Goal: Transaction & Acquisition: Download file/media

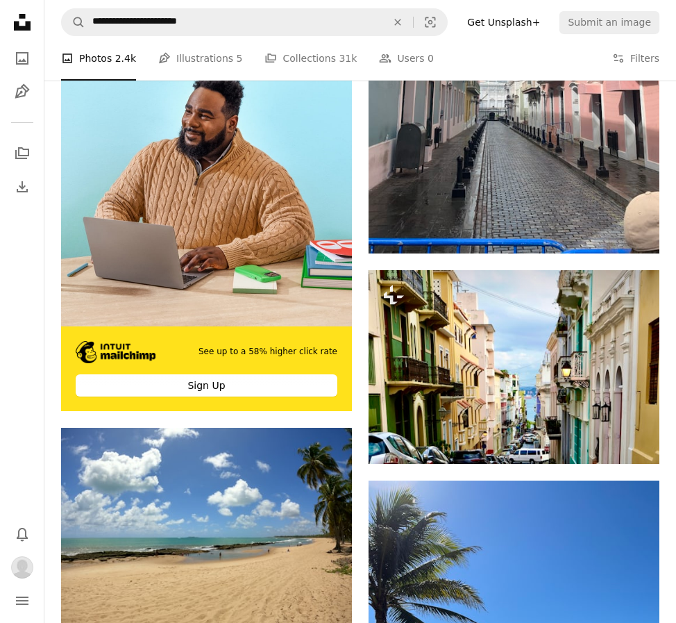
scroll to position [4097, 0]
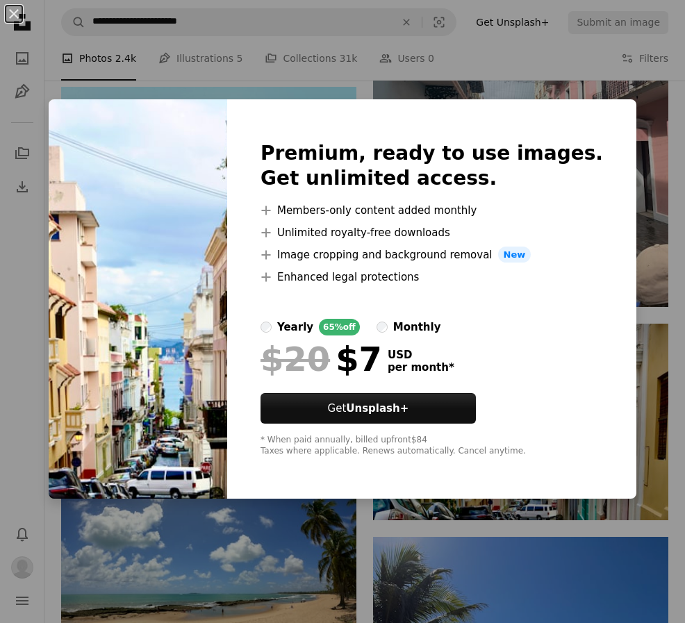
click at [128, 90] on div "An X shape Premium, ready to use images. Get unlimited access. A plus sign Memb…" at bounding box center [342, 311] width 685 height 623
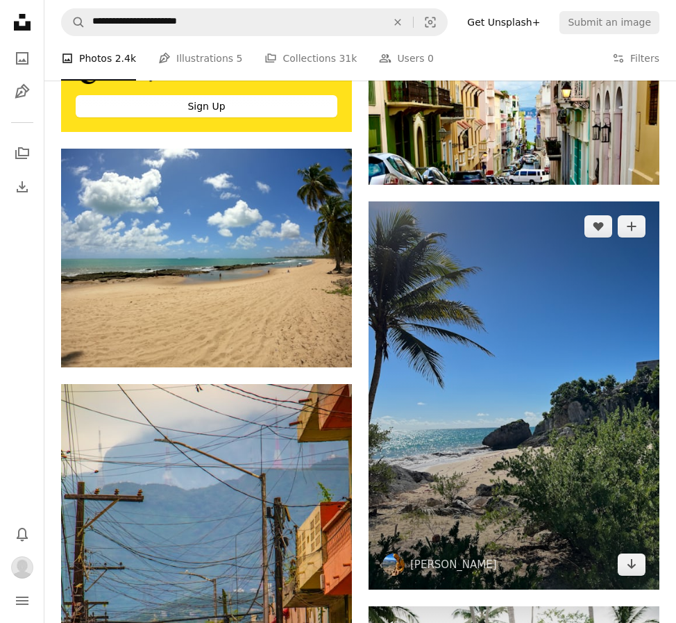
scroll to position [4375, 0]
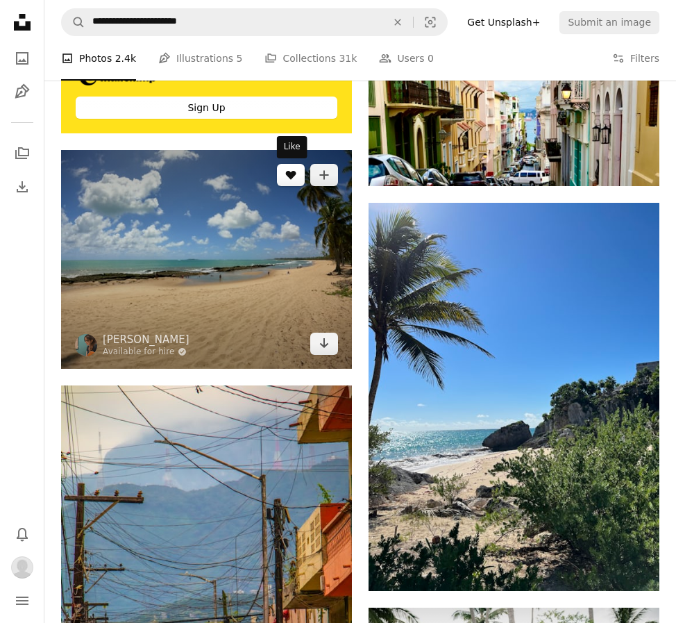
click at [288, 184] on button "A heart" at bounding box center [291, 175] width 28 height 22
click at [321, 341] on icon "Arrow pointing down" at bounding box center [324, 343] width 11 height 17
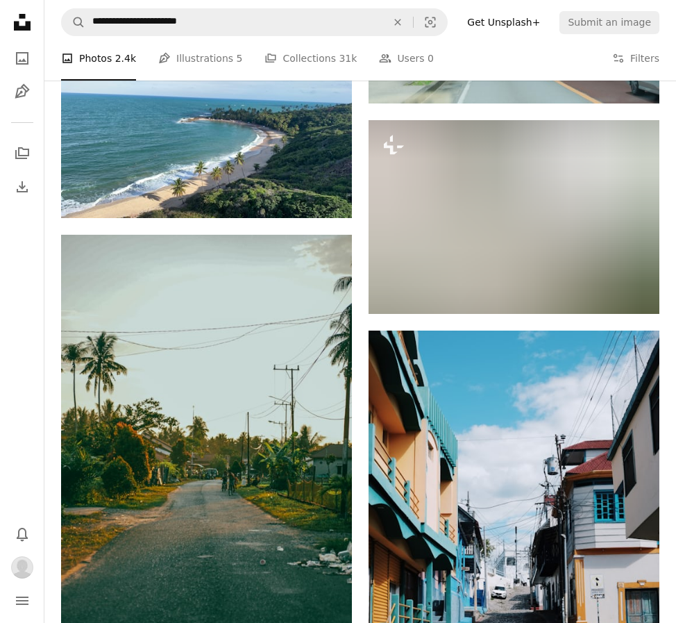
scroll to position [11596, 0]
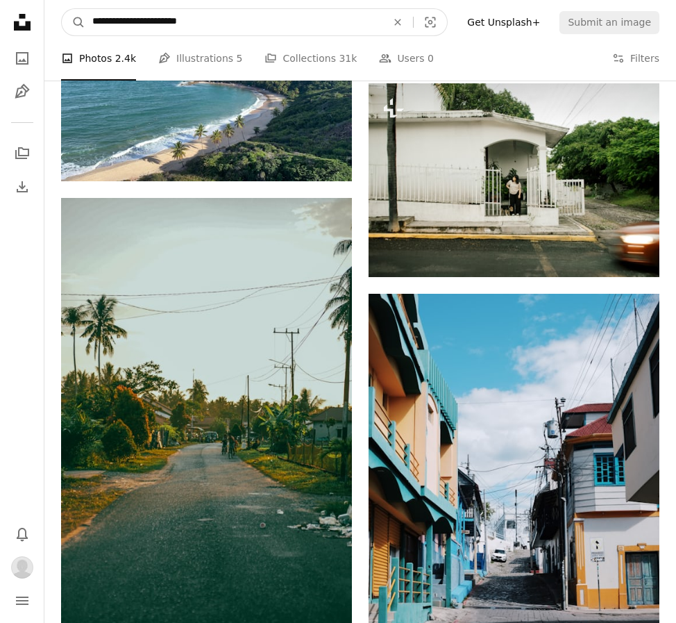
click at [237, 24] on input "**********" at bounding box center [233, 22] width 297 height 26
type input "**********"
click button "A magnifying glass" at bounding box center [74, 22] width 24 height 26
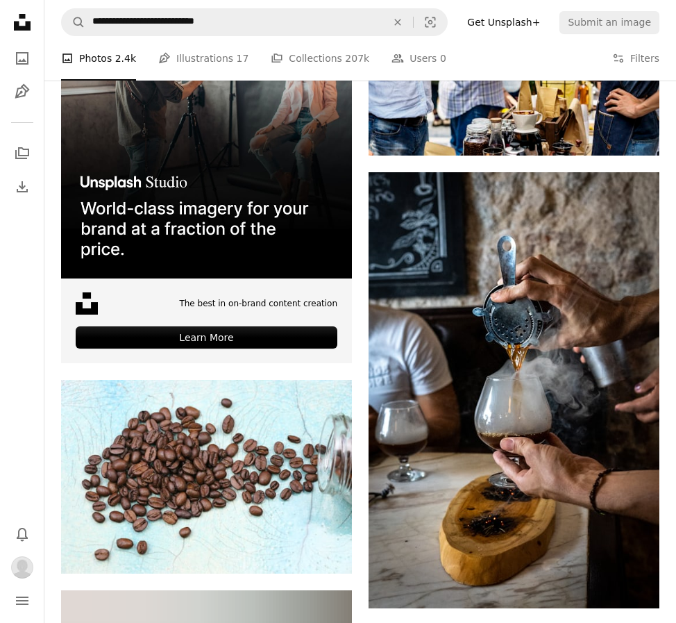
scroll to position [4583, 0]
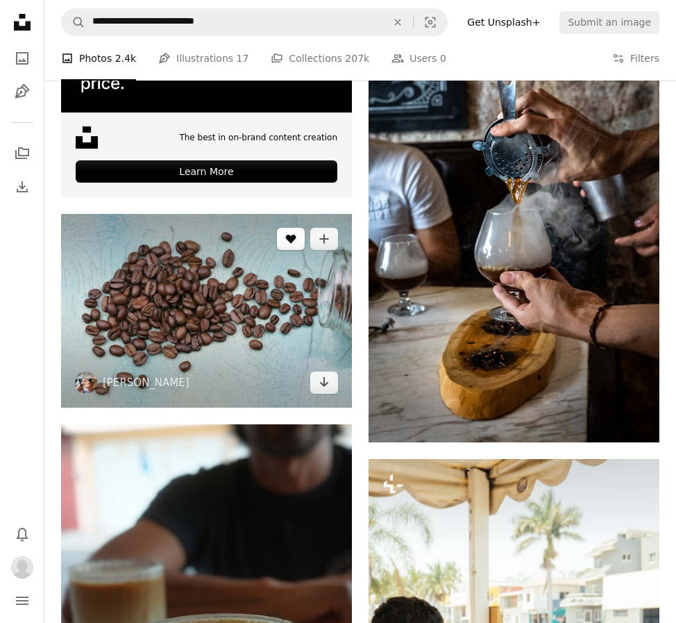
click at [292, 238] on icon "Like" at bounding box center [291, 239] width 10 height 9
click at [324, 385] on icon "Download" at bounding box center [324, 382] width 9 height 10
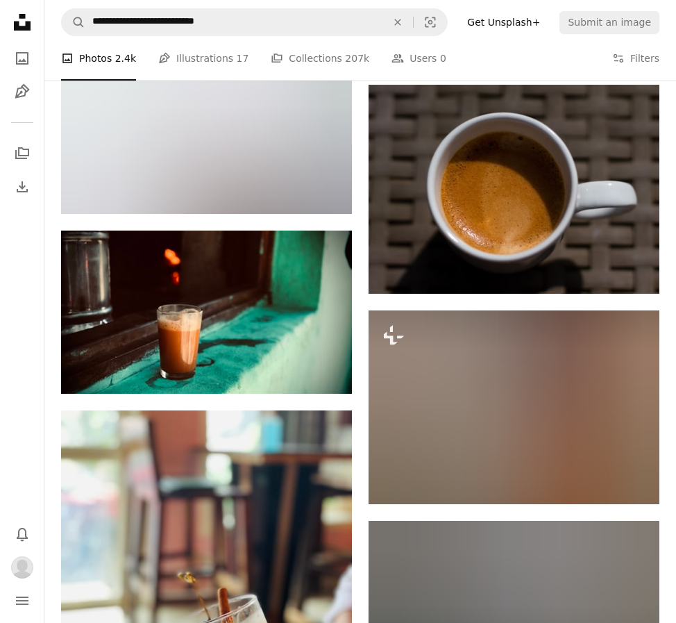
scroll to position [5416, 0]
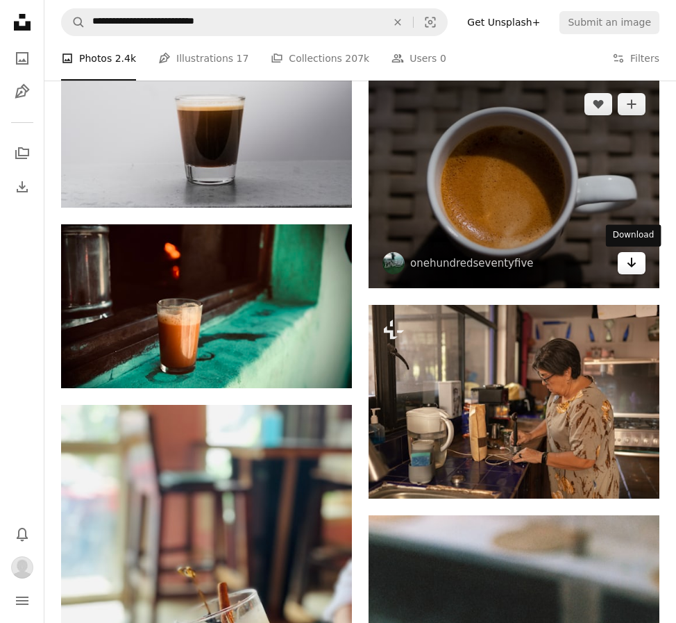
click at [635, 262] on icon "Arrow pointing down" at bounding box center [631, 262] width 11 height 17
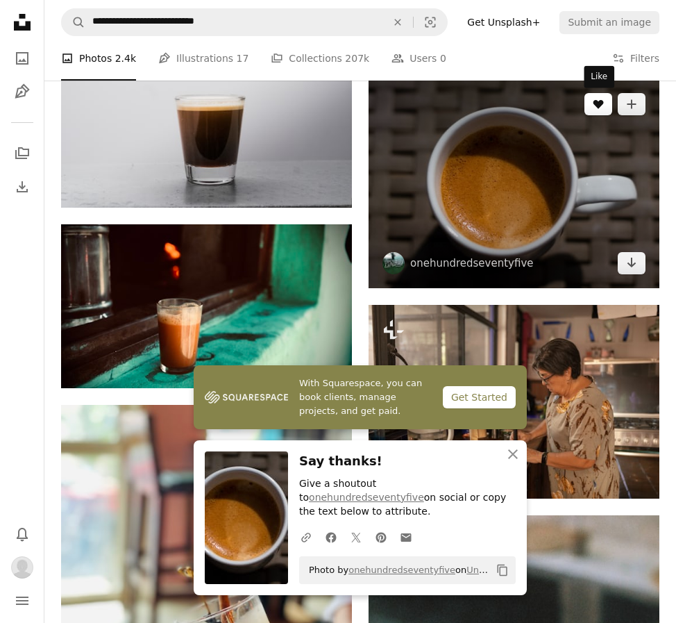
click at [594, 108] on icon "A heart" at bounding box center [598, 104] width 11 height 11
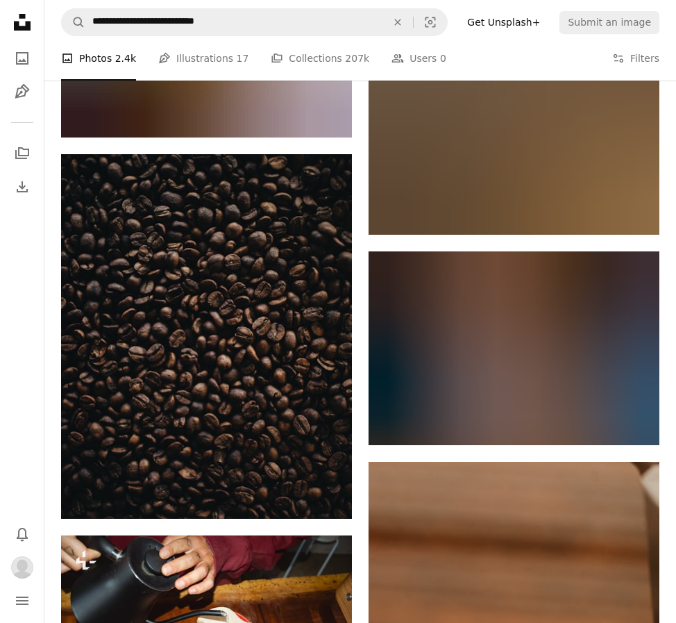
scroll to position [7360, 0]
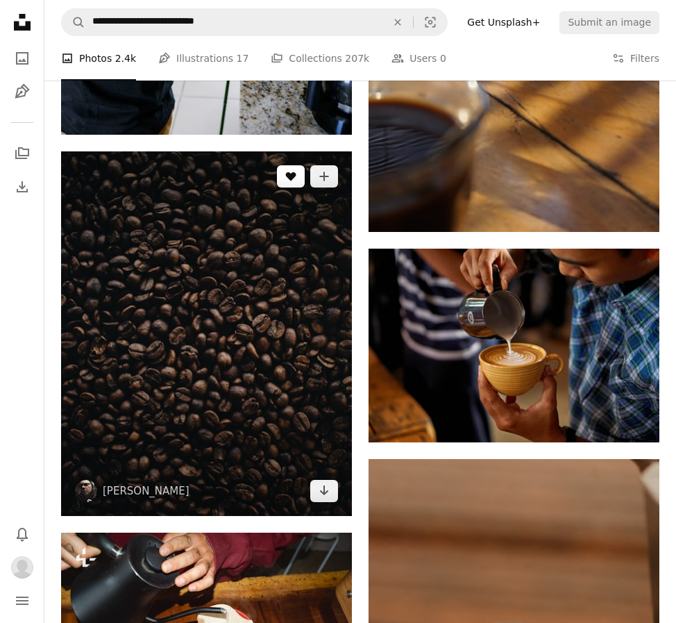
click at [299, 178] on button "A heart" at bounding box center [291, 176] width 28 height 22
click at [333, 491] on link "Arrow pointing down" at bounding box center [324, 491] width 28 height 22
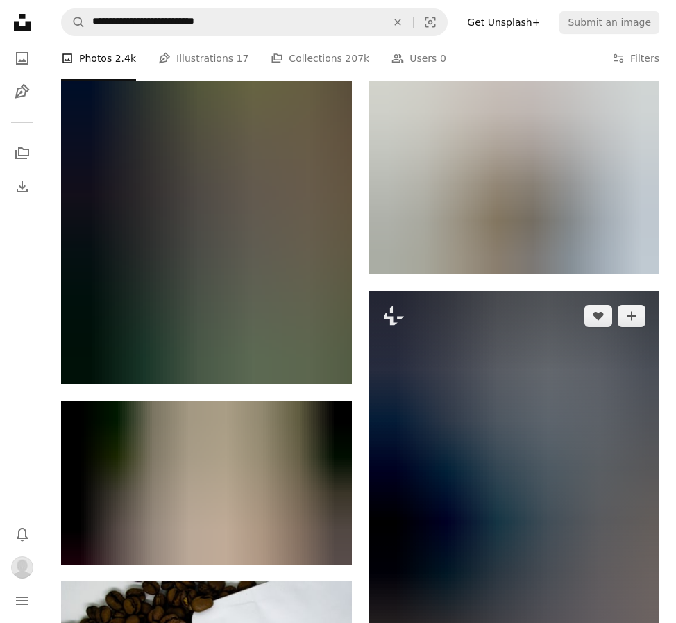
scroll to position [8541, 0]
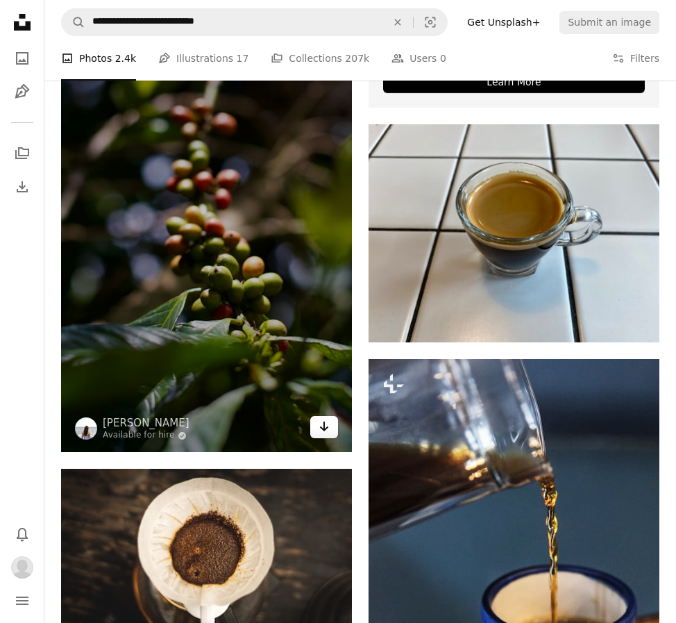
click at [316, 428] on link "Arrow pointing down" at bounding box center [324, 427] width 28 height 22
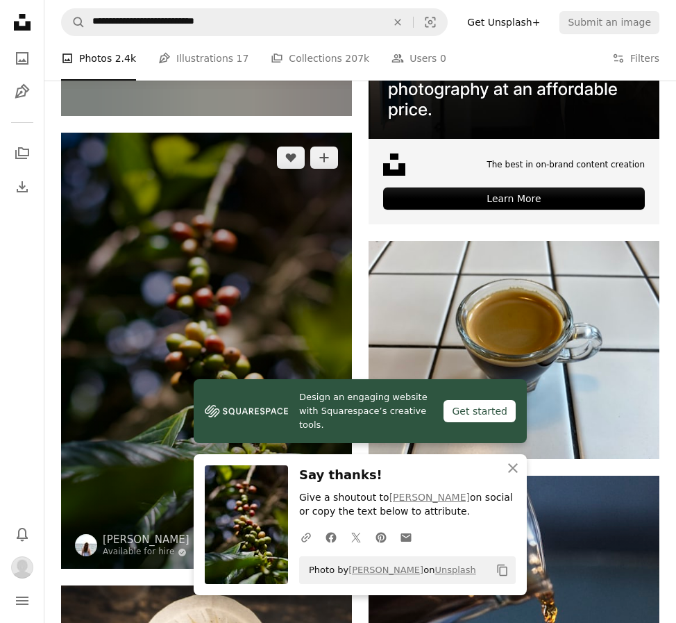
scroll to position [8263, 0]
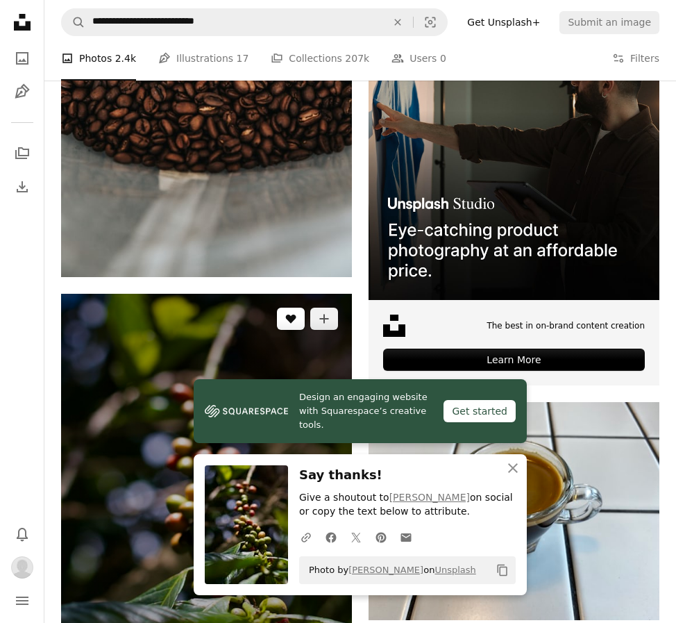
click at [297, 320] on button "A heart" at bounding box center [291, 319] width 28 height 22
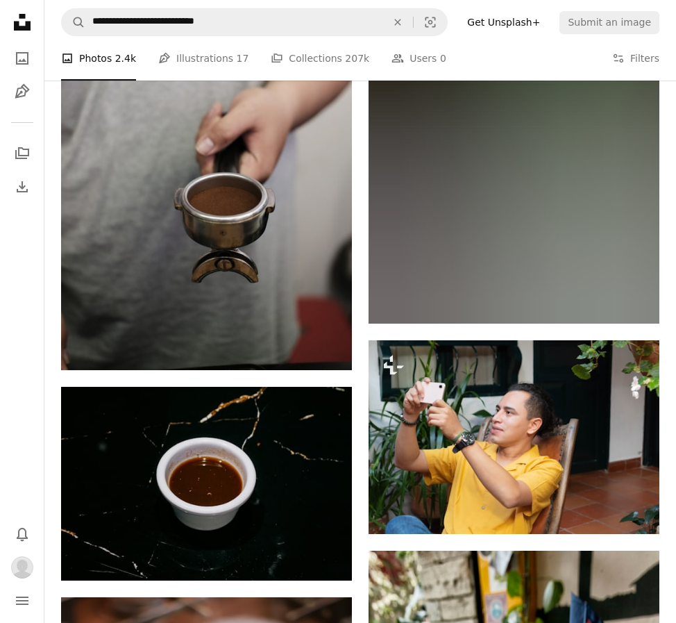
scroll to position [9444, 0]
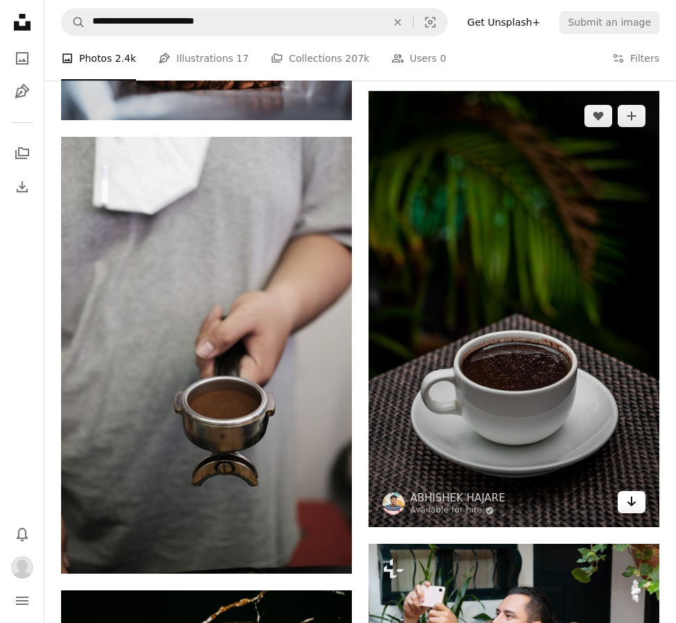
click at [629, 506] on icon "Arrow pointing down" at bounding box center [631, 501] width 11 height 17
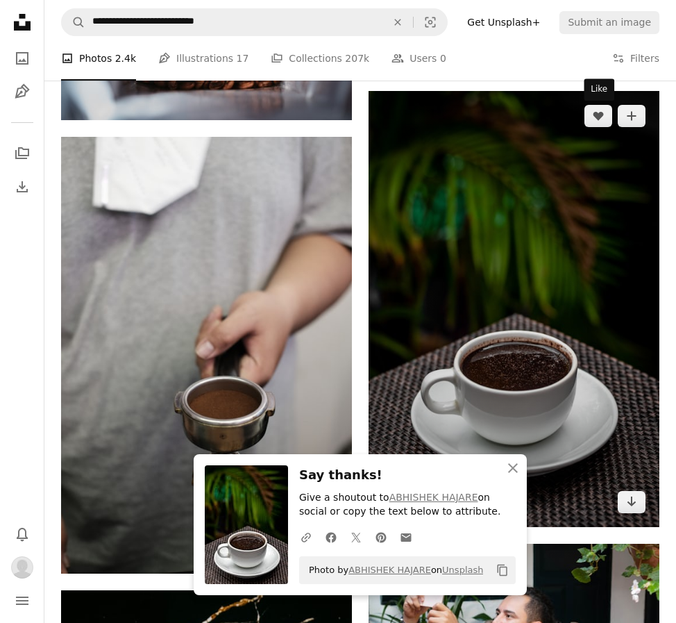
drag, startPoint x: 596, startPoint y: 126, endPoint x: 572, endPoint y: 144, distance: 29.7
click at [596, 126] on button "A heart" at bounding box center [599, 116] width 28 height 22
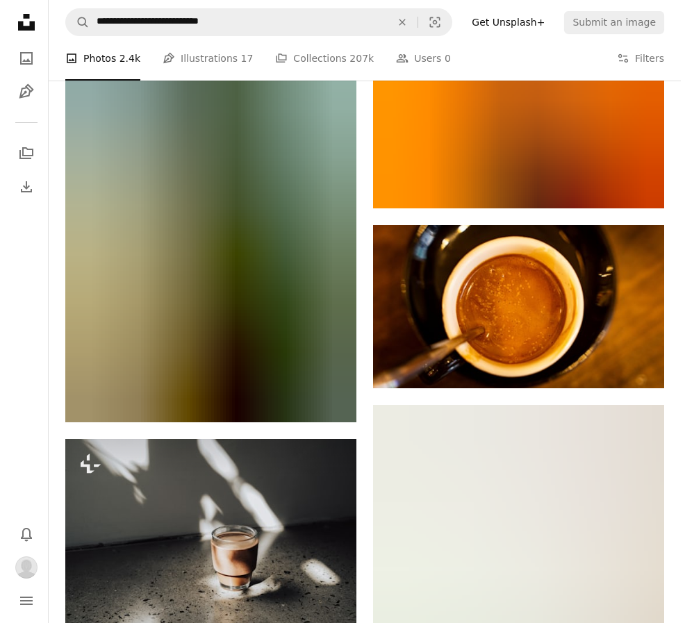
scroll to position [12499, 0]
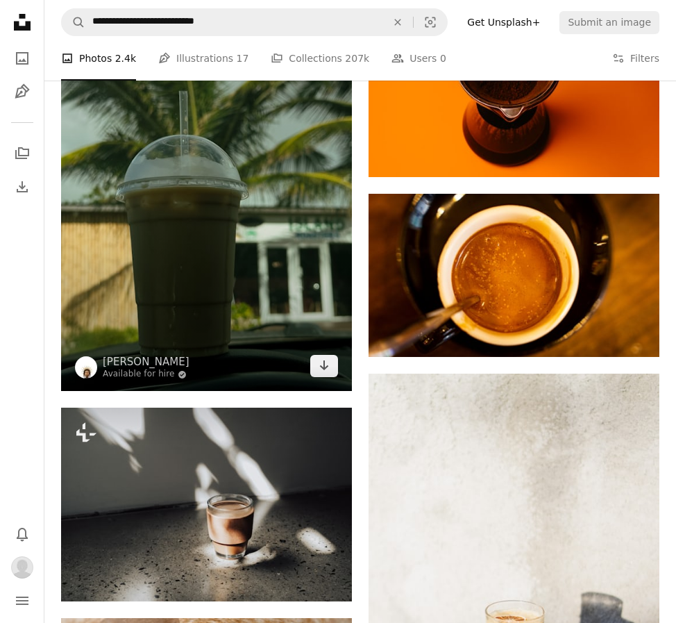
click at [269, 292] on img at bounding box center [206, 197] width 291 height 388
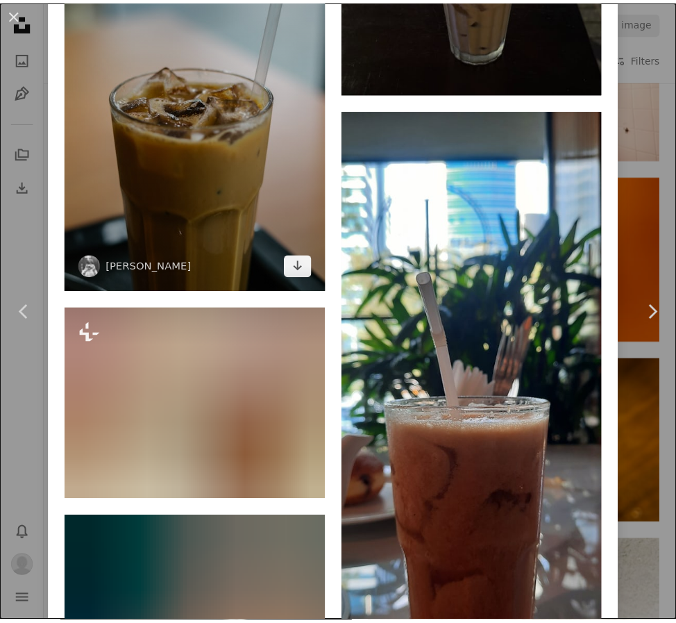
scroll to position [1111, 0]
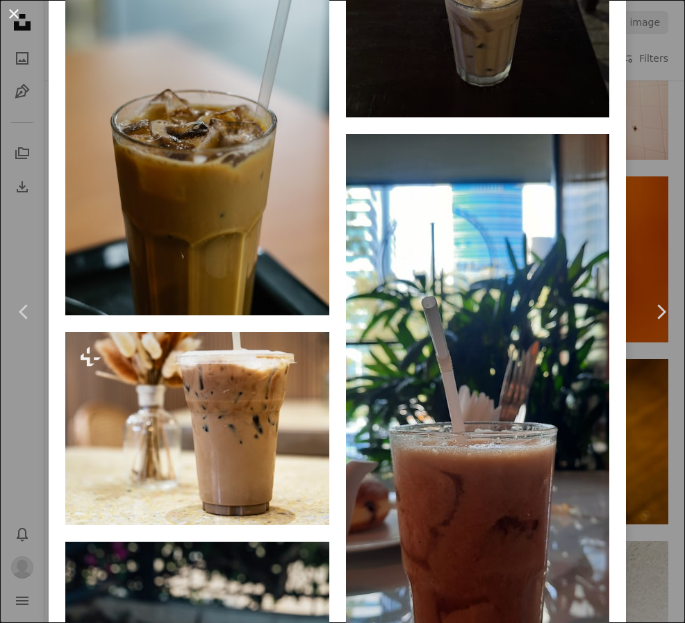
click at [12, 12] on button "An X shape" at bounding box center [14, 14] width 17 height 17
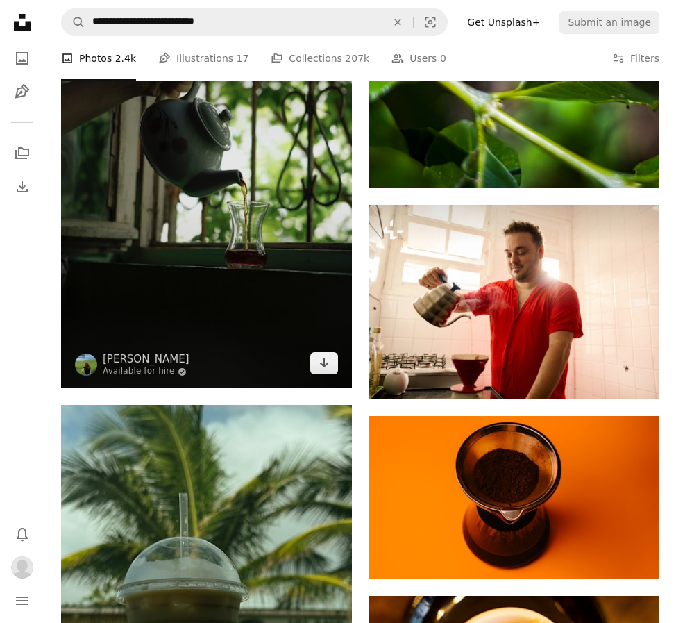
scroll to position [12082, 0]
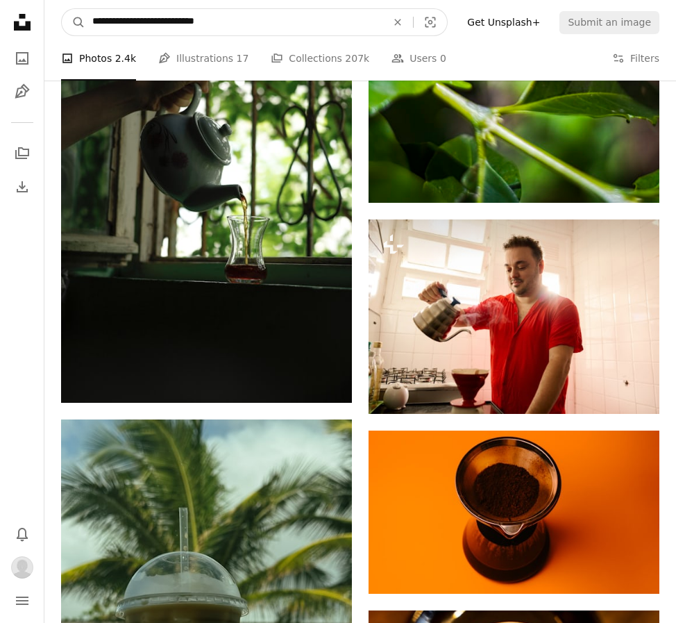
click at [234, 31] on input "**********" at bounding box center [233, 22] width 297 height 26
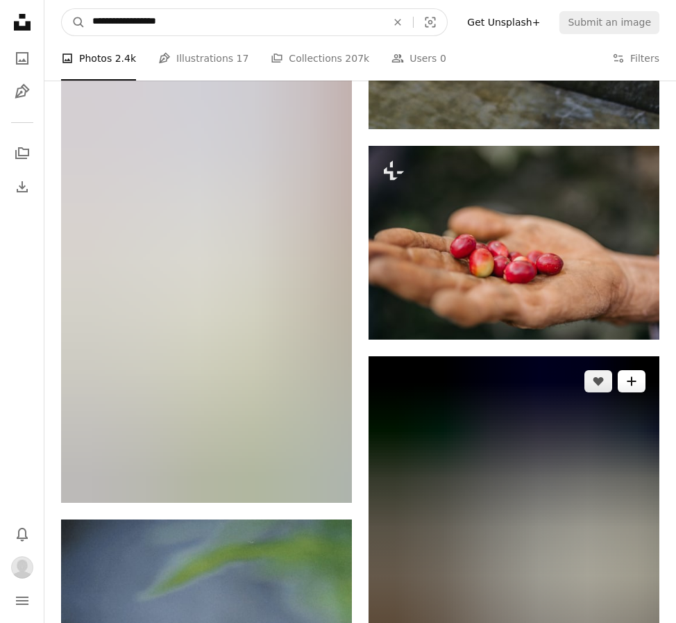
scroll to position [13332, 0]
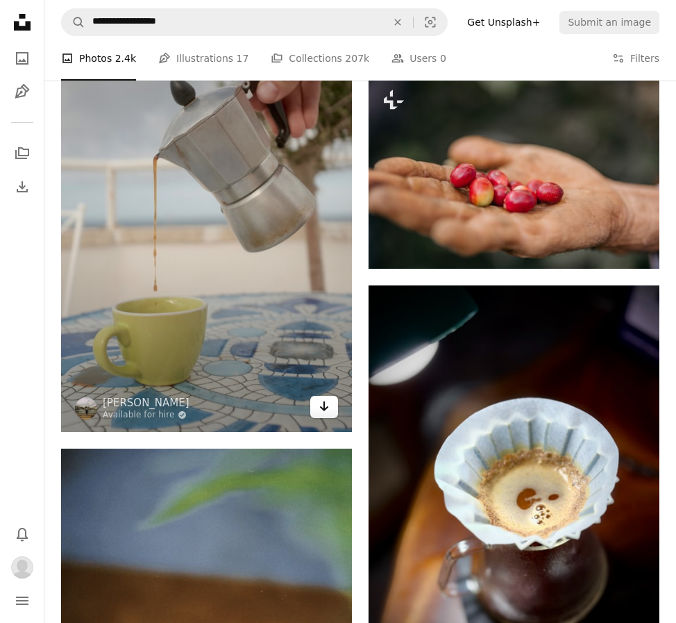
click at [326, 410] on icon "Arrow pointing down" at bounding box center [324, 406] width 11 height 17
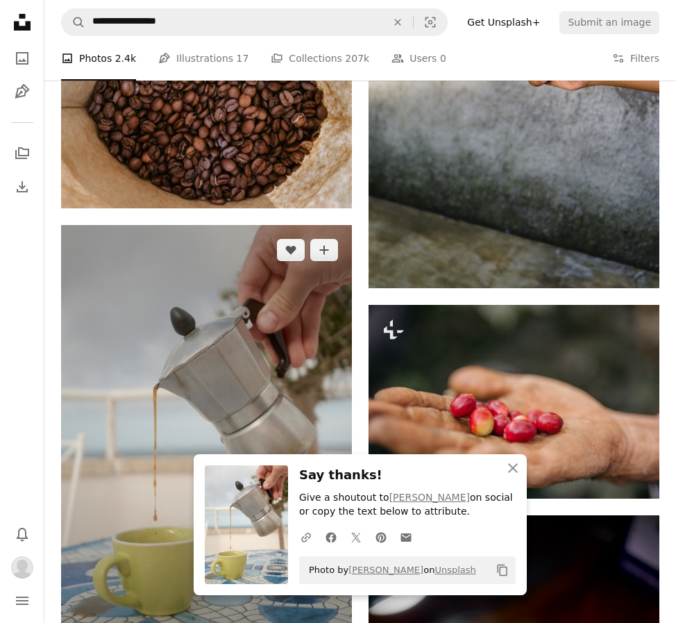
scroll to position [13054, 0]
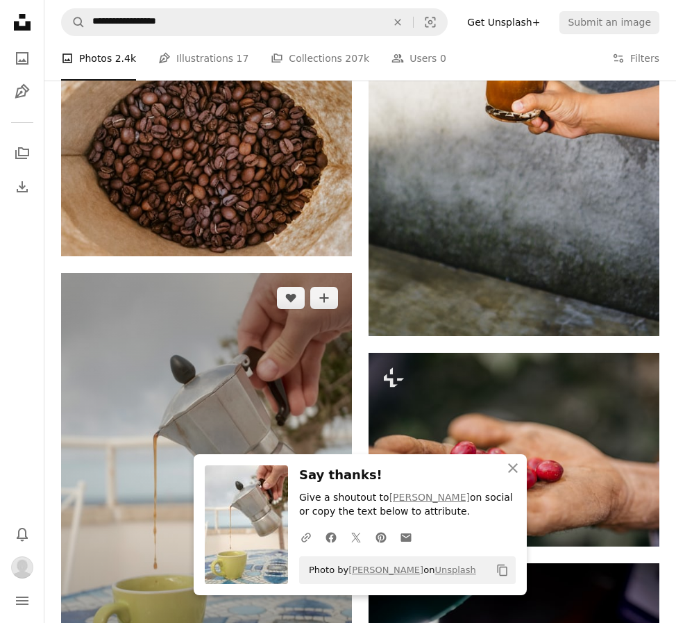
drag, startPoint x: 291, startPoint y: 299, endPoint x: 360, endPoint y: 286, distance: 70.0
click at [291, 299] on icon "Like" at bounding box center [291, 298] width 10 height 9
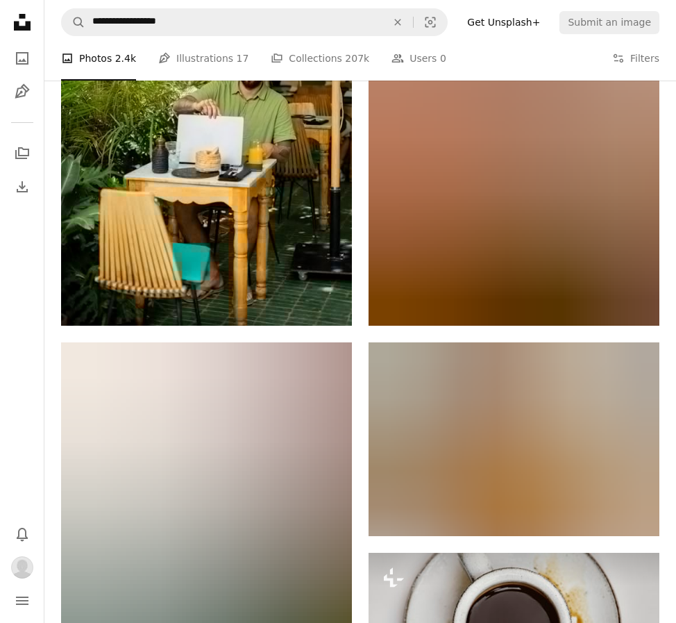
scroll to position [14304, 0]
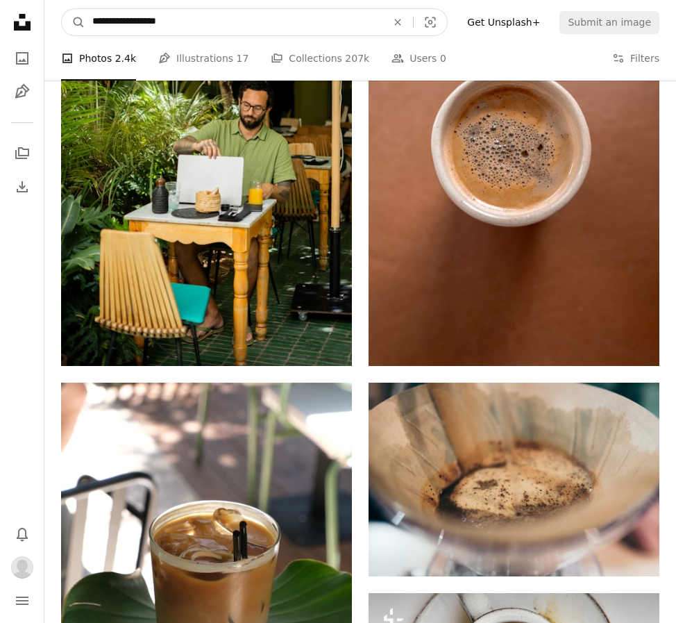
click at [216, 12] on input "**********" at bounding box center [233, 22] width 297 height 26
type input "**********"
click button "A magnifying glass" at bounding box center [74, 22] width 24 height 26
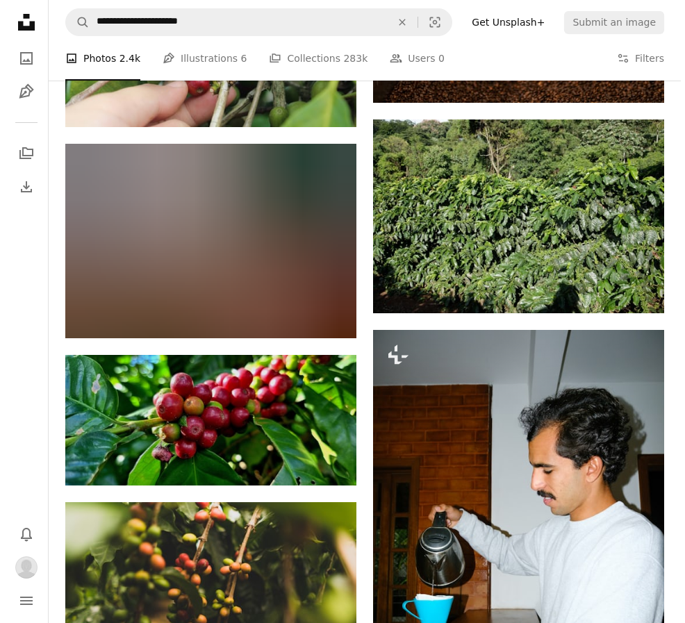
scroll to position [2639, 0]
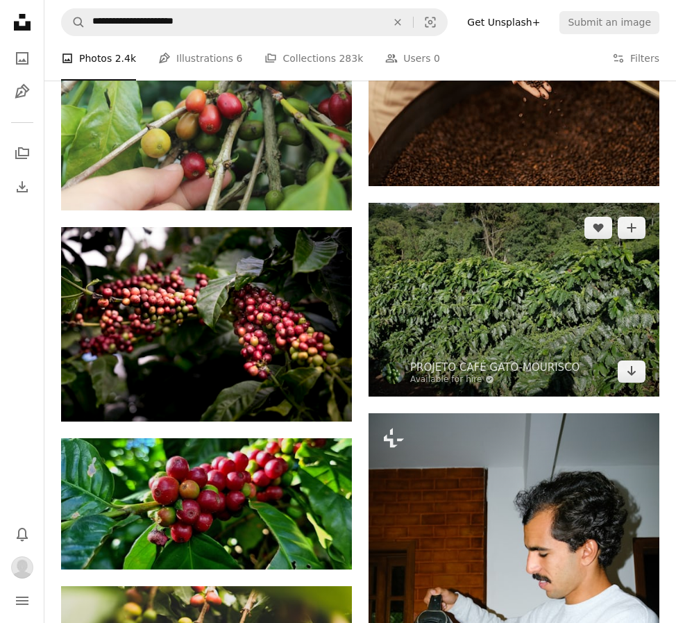
click at [506, 315] on img at bounding box center [514, 300] width 291 height 194
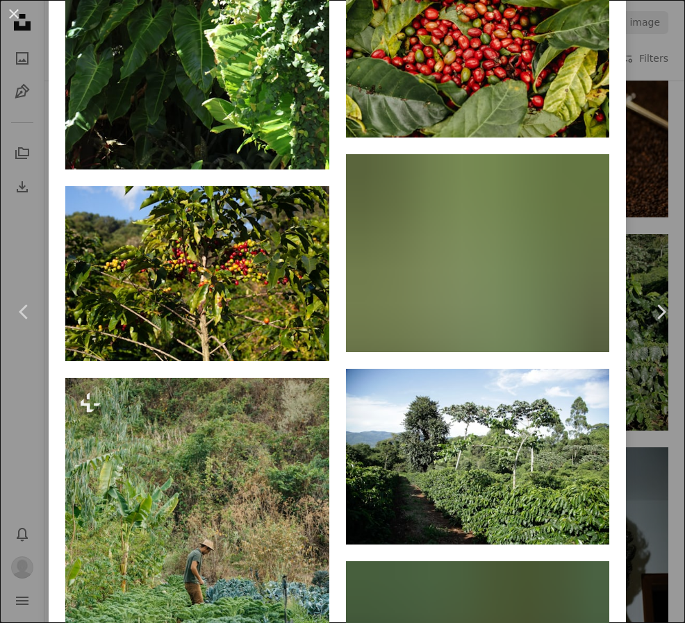
scroll to position [2639, 0]
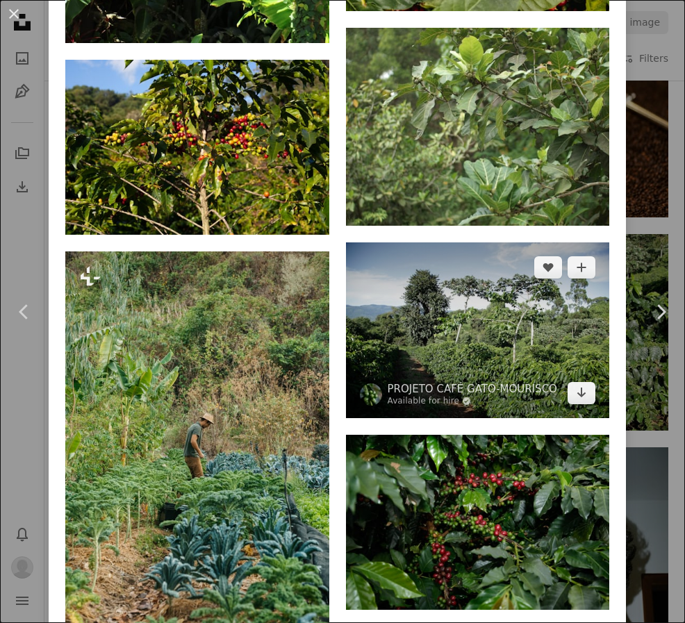
click at [503, 314] on img at bounding box center [478, 330] width 264 height 176
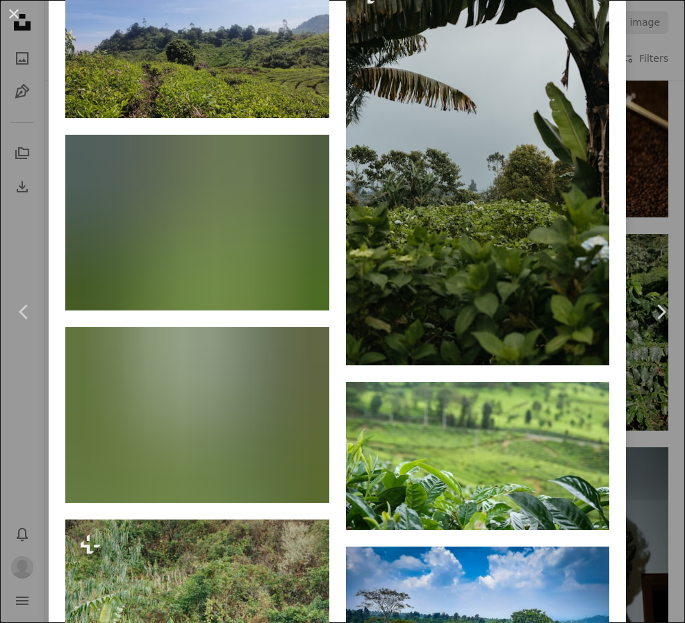
scroll to position [1389, 0]
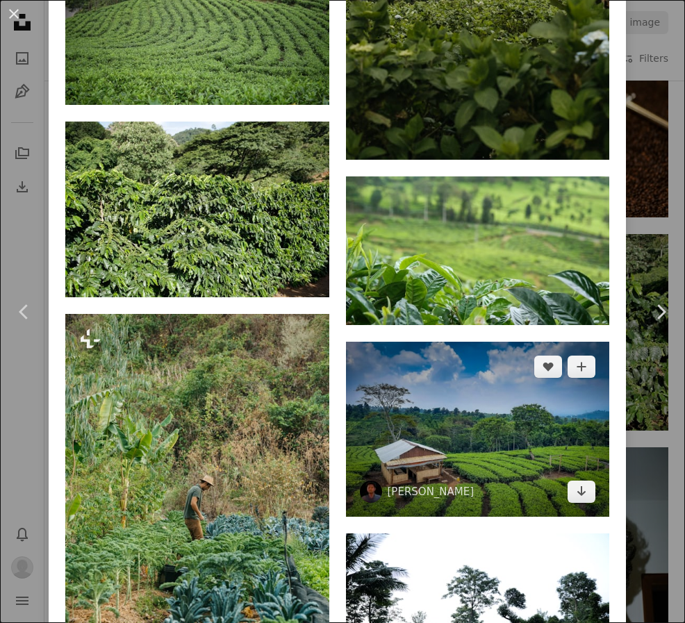
click at [503, 342] on img at bounding box center [478, 429] width 264 height 175
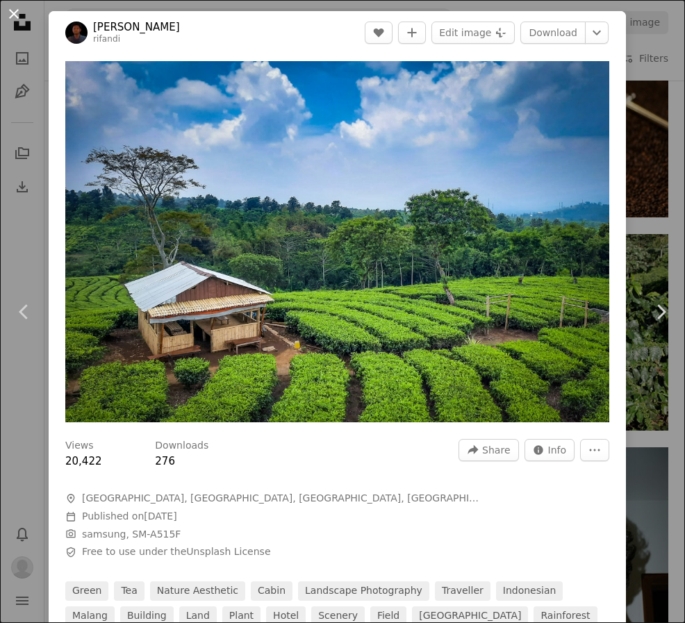
click at [10, 6] on button "An X shape" at bounding box center [14, 14] width 17 height 17
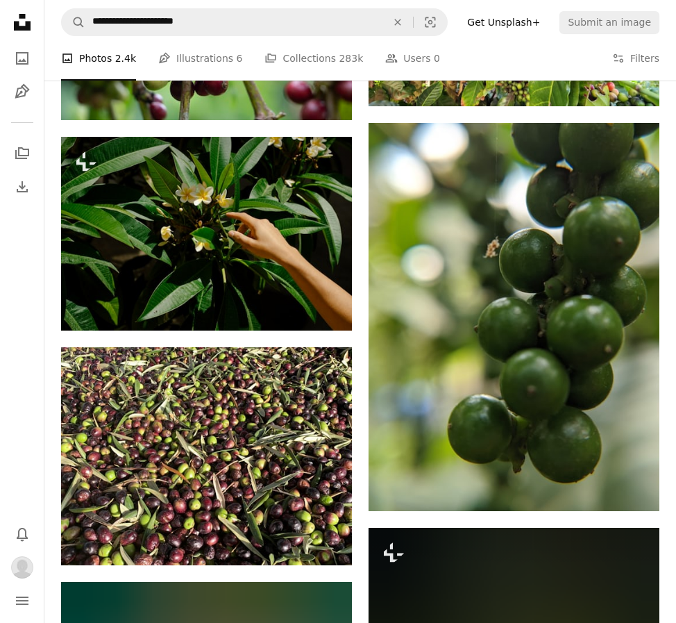
scroll to position [9513, 0]
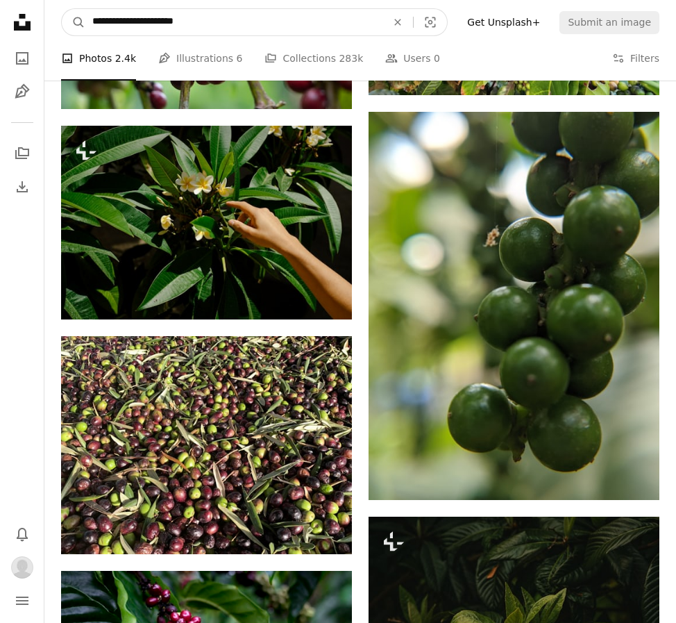
click at [196, 26] on input "**********" at bounding box center [233, 22] width 297 height 26
type input "**********"
click at [62, 9] on button "A magnifying glass" at bounding box center [74, 22] width 24 height 26
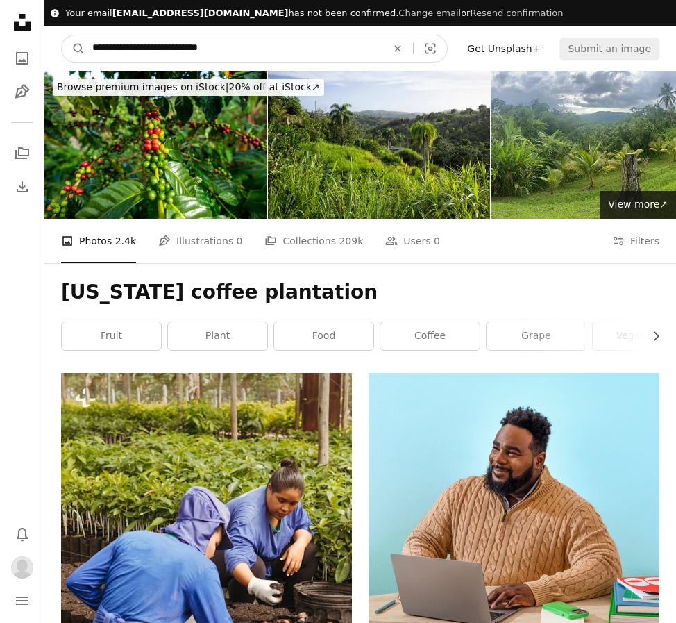
click at [172, 49] on input "**********" at bounding box center [233, 48] width 297 height 26
click at [139, 46] on input "**********" at bounding box center [233, 48] width 297 height 26
type input "**********"
click button "A magnifying glass" at bounding box center [74, 48] width 24 height 26
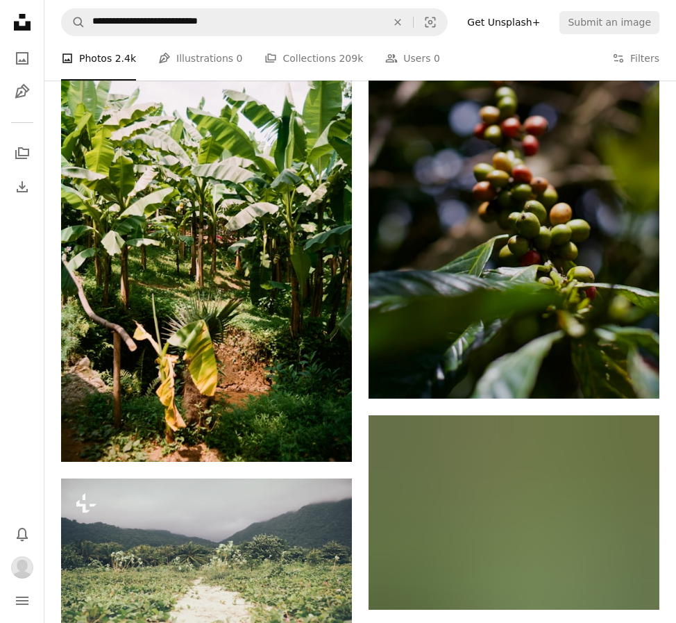
scroll to position [833, 0]
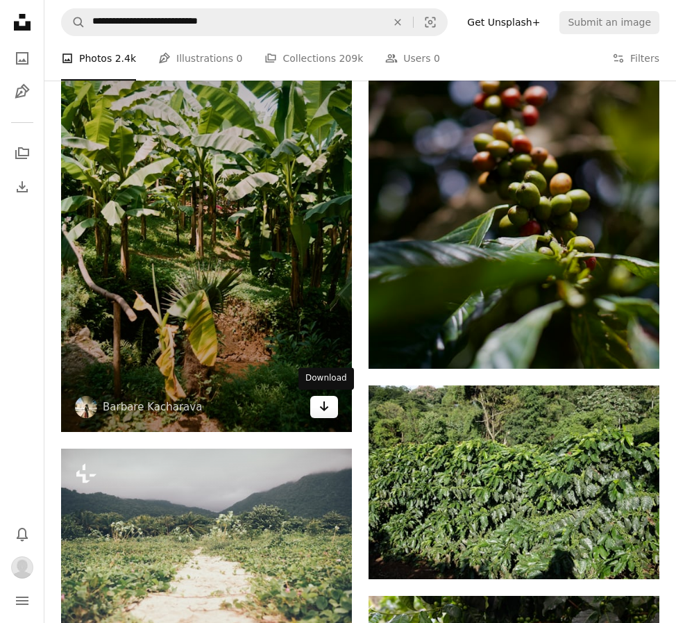
click at [317, 408] on link "Arrow pointing down" at bounding box center [324, 407] width 28 height 22
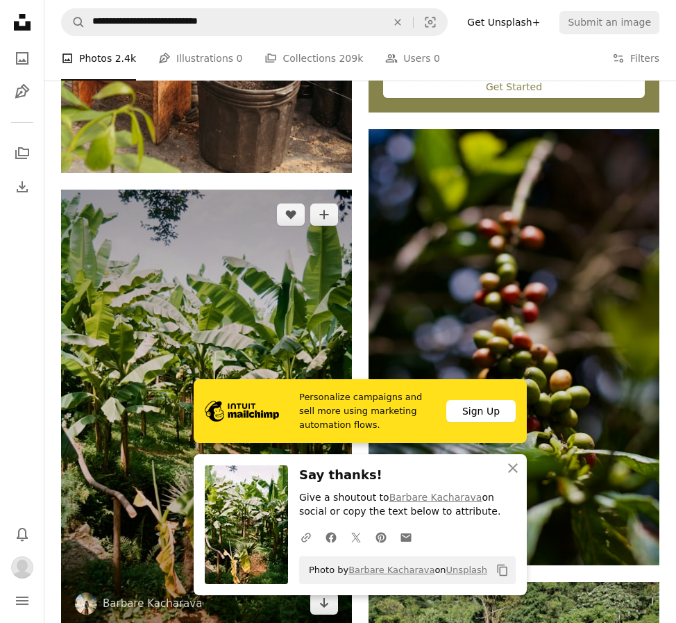
scroll to position [625, 0]
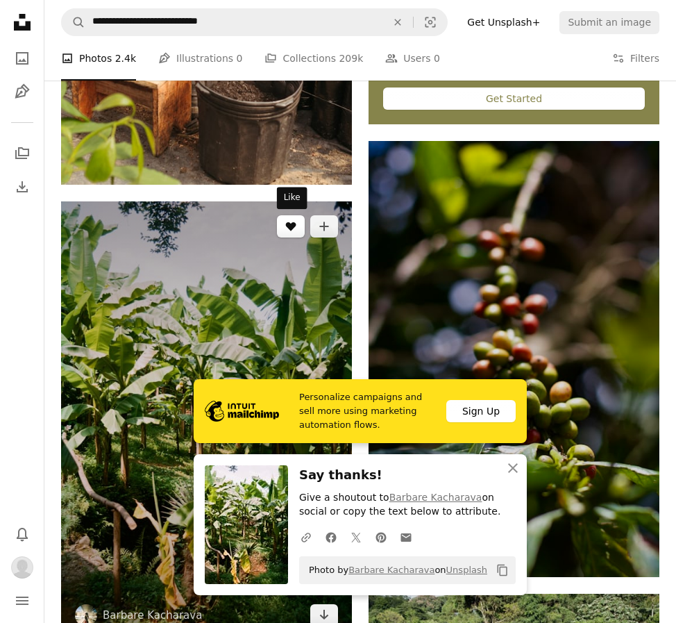
click at [296, 222] on icon "A heart" at bounding box center [290, 226] width 11 height 11
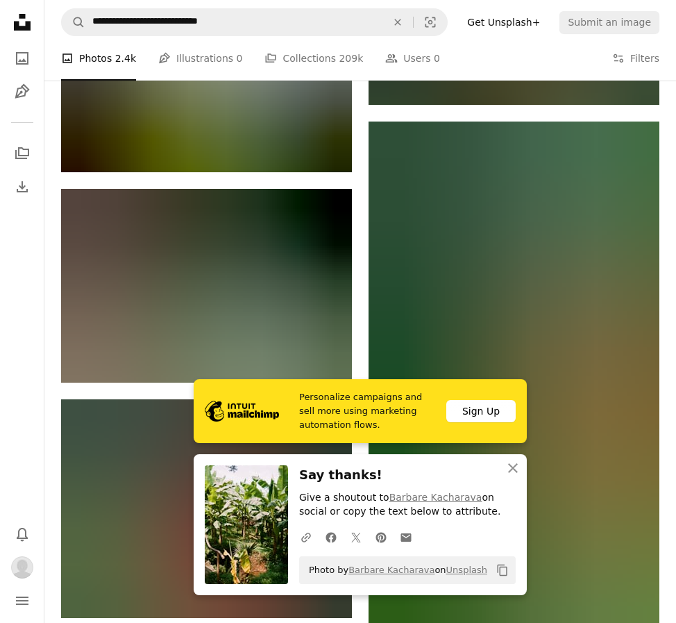
scroll to position [1736, 0]
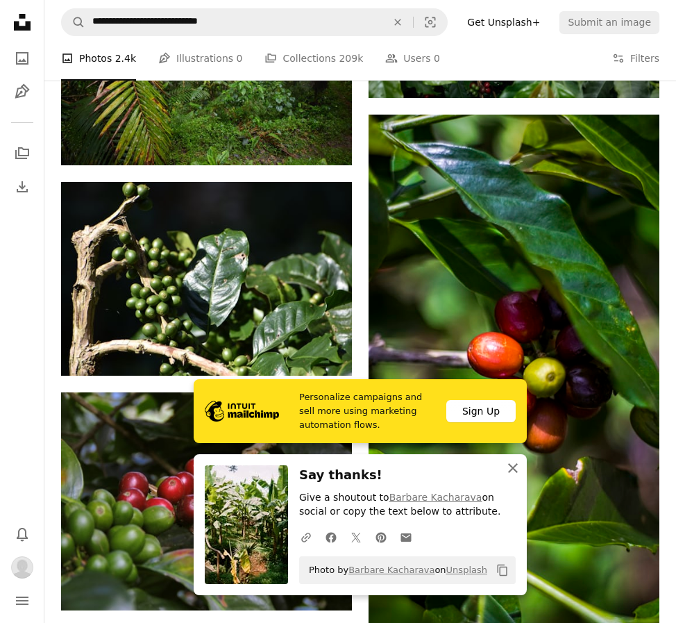
click at [510, 469] on icon "An X shape" at bounding box center [513, 468] width 17 height 17
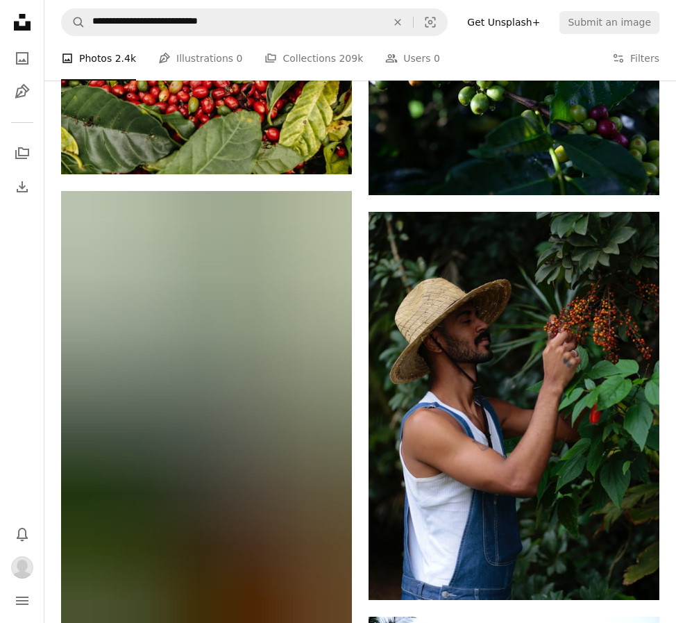
scroll to position [2847, 0]
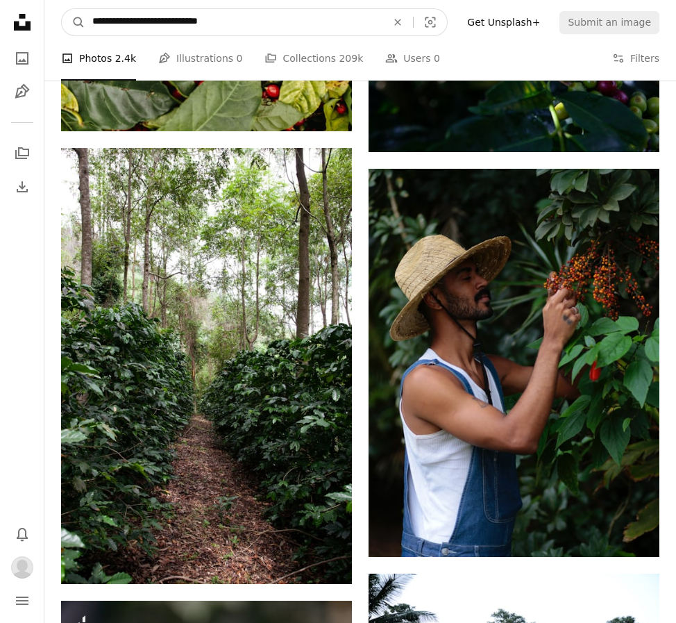
click at [232, 22] on input "**********" at bounding box center [233, 22] width 297 height 26
type input "**********"
click button "A magnifying glass" at bounding box center [74, 22] width 24 height 26
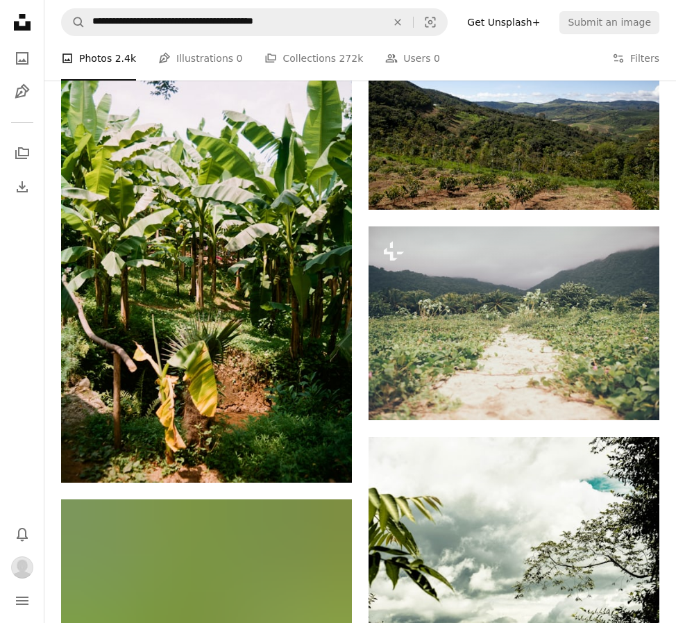
scroll to position [764, 0]
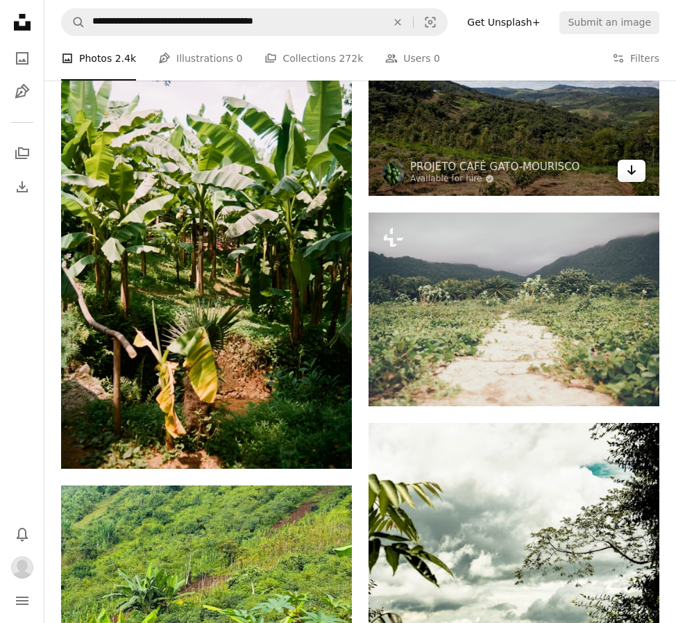
click at [629, 174] on icon "Arrow pointing down" at bounding box center [631, 170] width 11 height 17
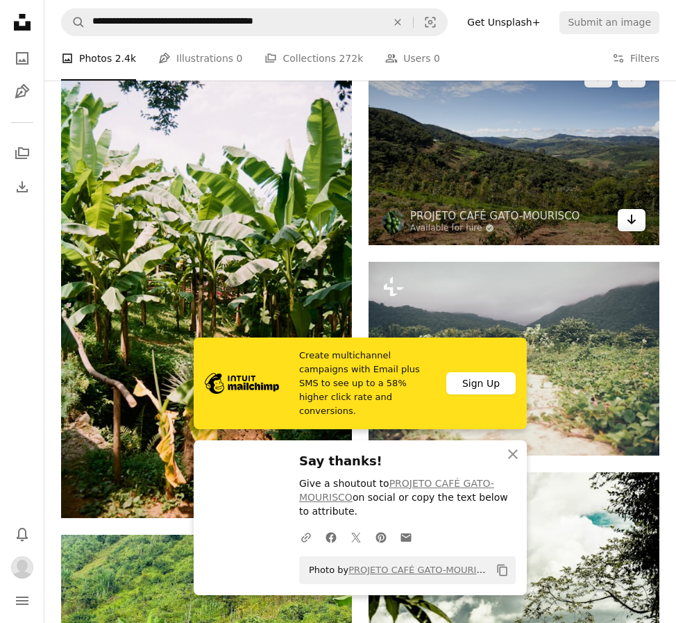
scroll to position [625, 0]
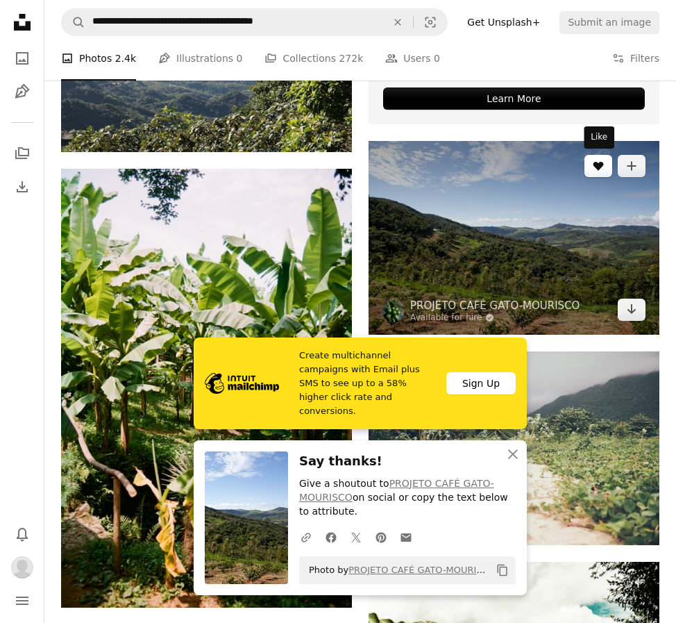
click at [605, 169] on button "A heart" at bounding box center [599, 166] width 28 height 22
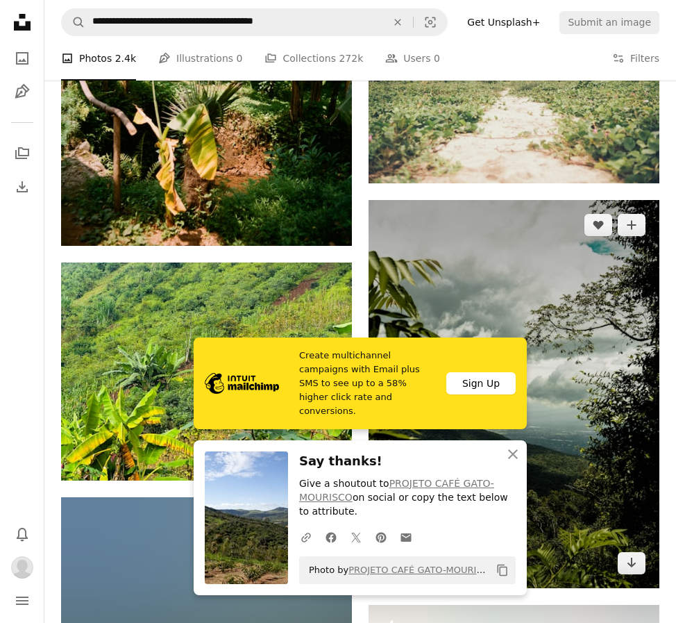
scroll to position [1042, 0]
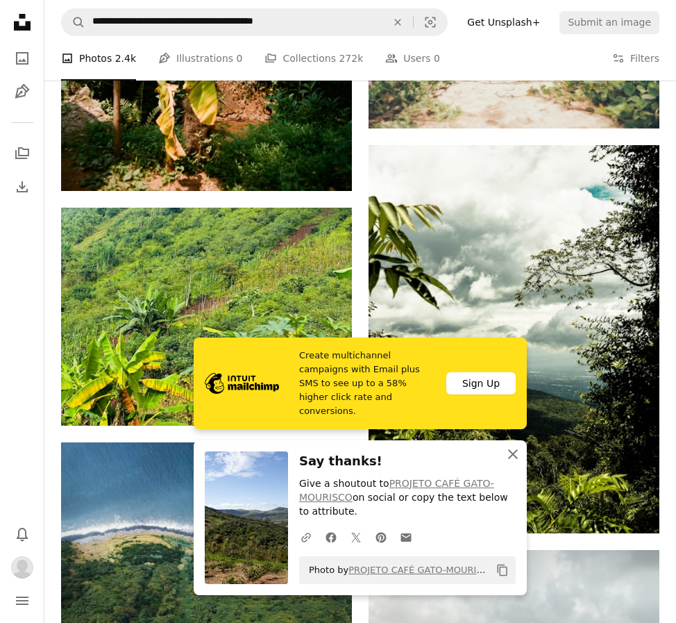
click at [510, 450] on icon "An X shape" at bounding box center [513, 454] width 17 height 17
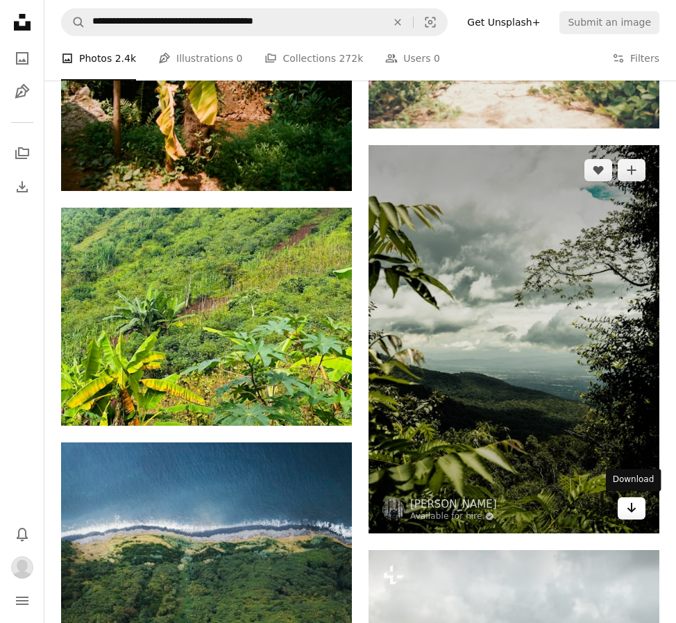
click at [630, 512] on icon "Arrow pointing down" at bounding box center [631, 507] width 11 height 17
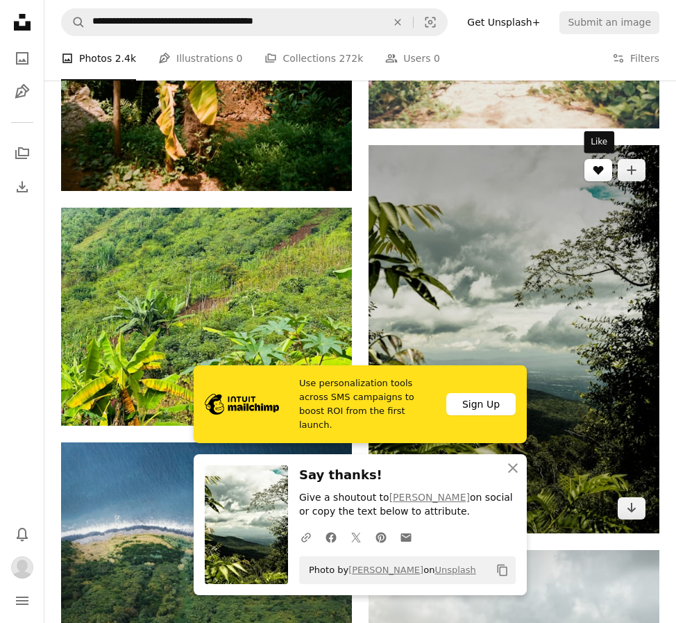
click at [602, 180] on button "A heart" at bounding box center [599, 170] width 28 height 22
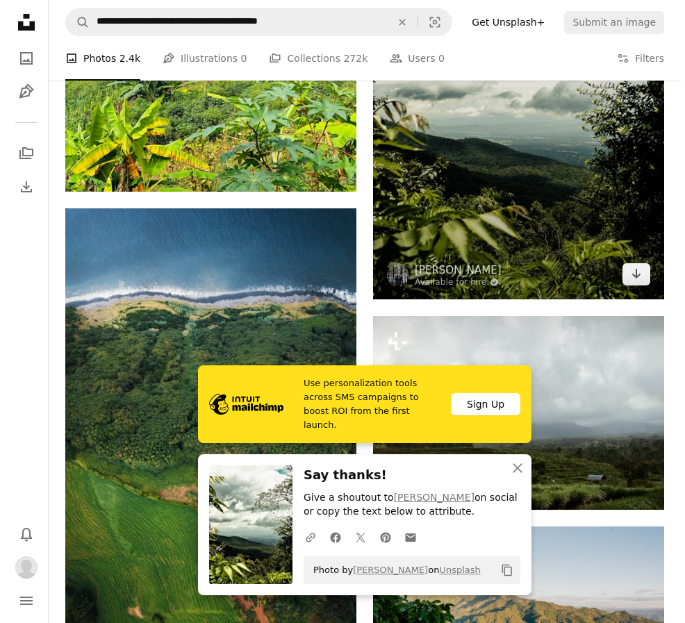
scroll to position [1250, 0]
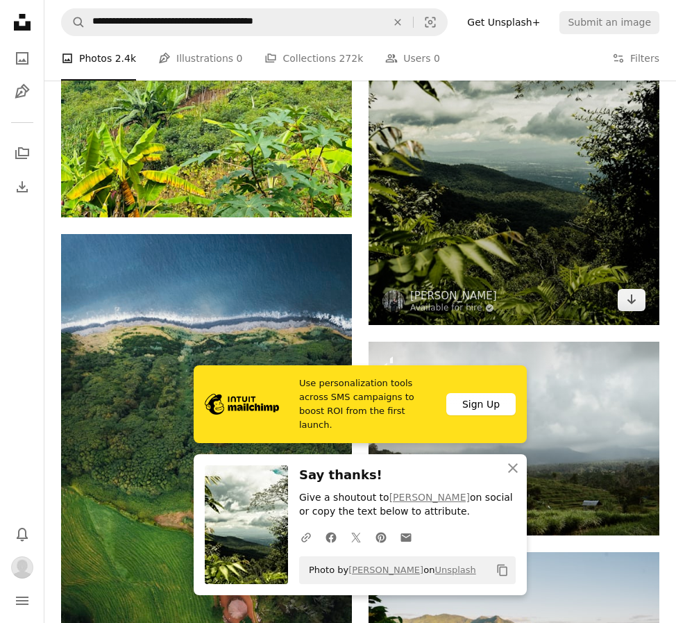
click at [475, 206] on img at bounding box center [514, 131] width 291 height 388
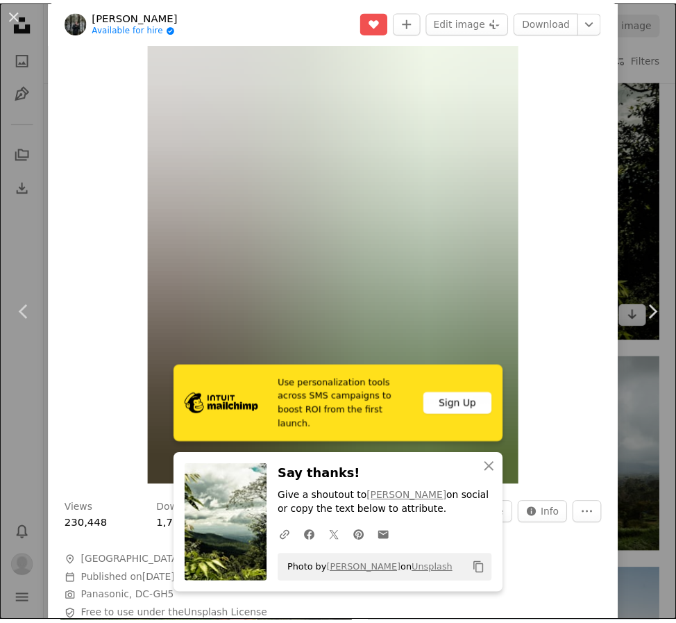
scroll to position [69, 0]
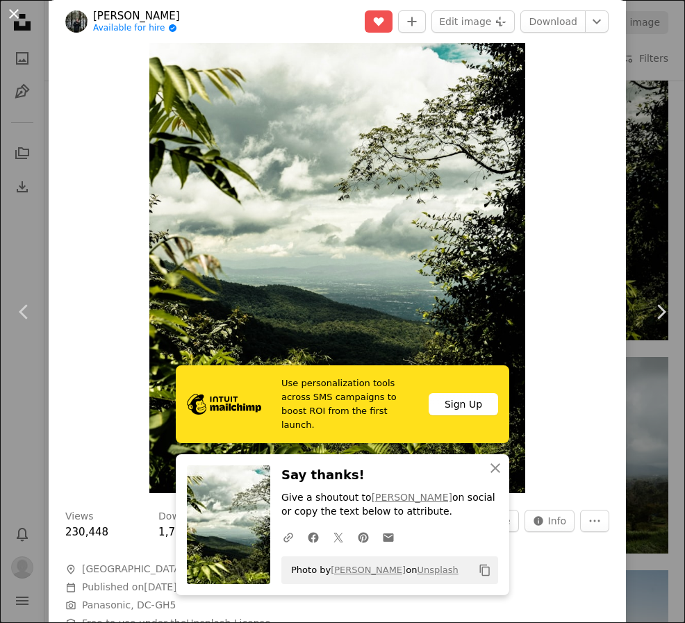
click at [11, 13] on button "An X shape" at bounding box center [14, 14] width 17 height 17
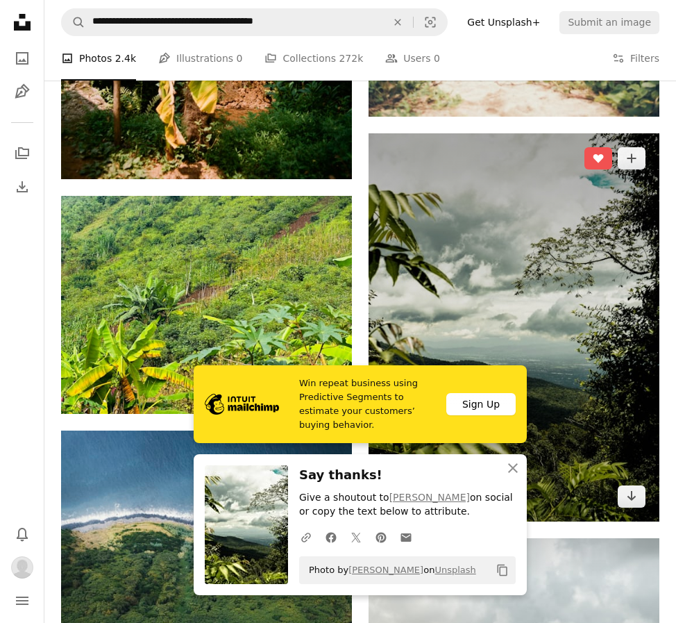
scroll to position [1042, 0]
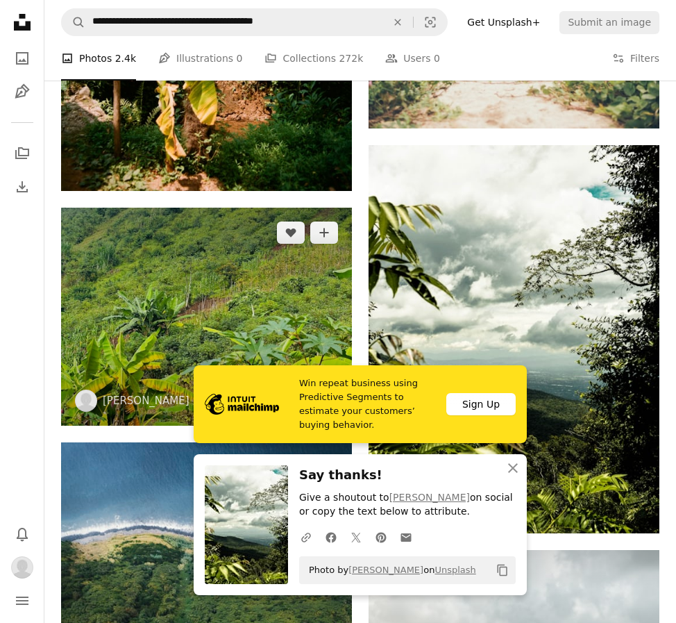
click at [262, 277] on img at bounding box center [206, 317] width 291 height 218
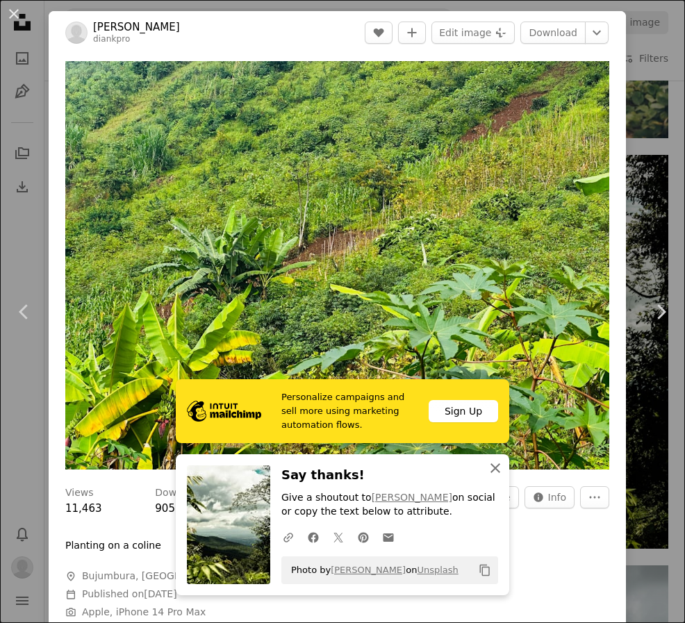
click at [496, 455] on button "An X shape Close" at bounding box center [495, 468] width 28 height 28
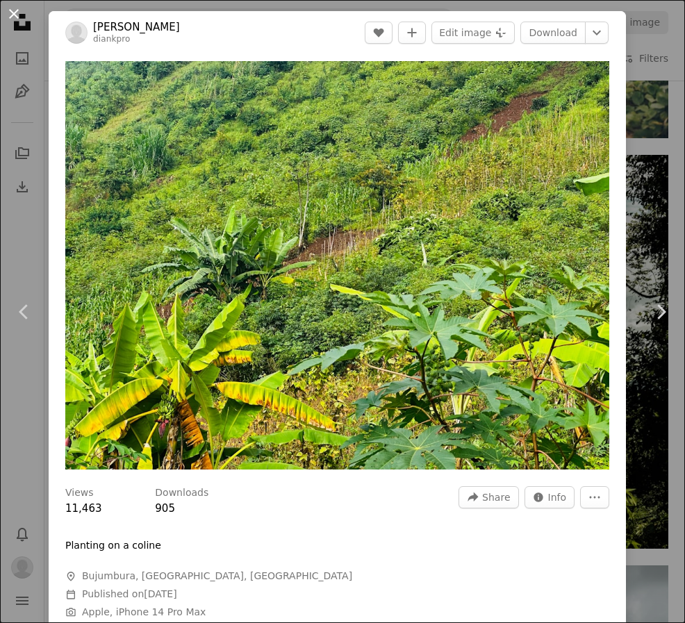
click at [8, 13] on button "An X shape" at bounding box center [14, 14] width 17 height 17
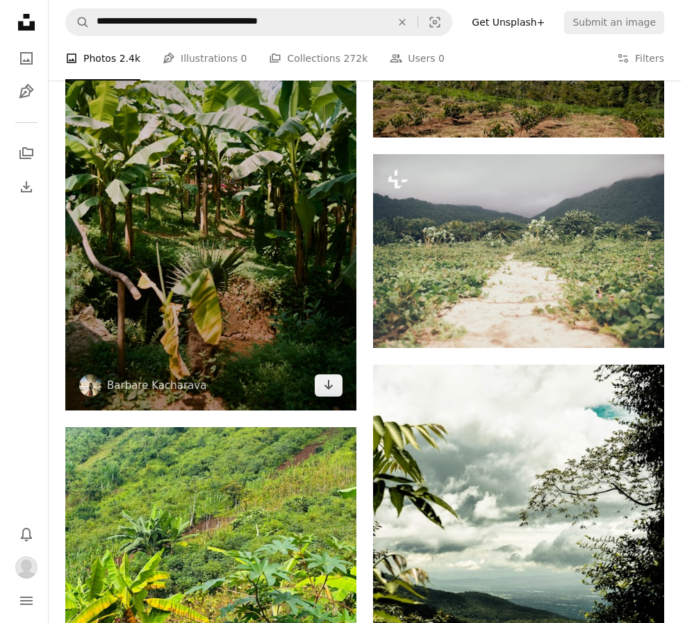
scroll to position [694, 0]
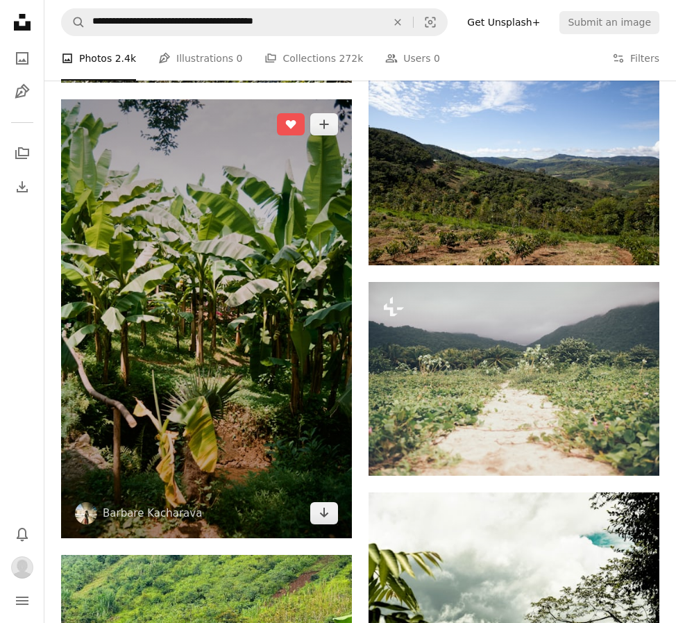
click at [246, 298] on img at bounding box center [206, 318] width 291 height 439
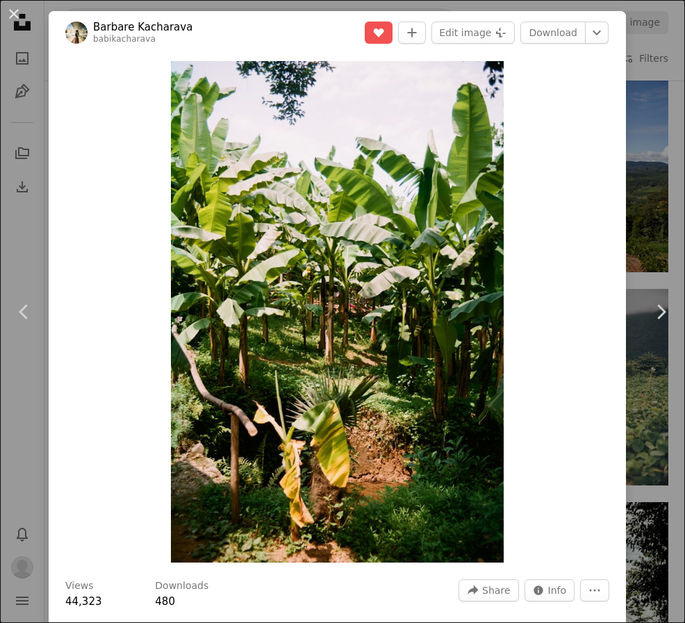
click at [150, 34] on div "babikacharava" at bounding box center [142, 39] width 99 height 11
click at [17, 6] on button "An X shape" at bounding box center [14, 14] width 17 height 17
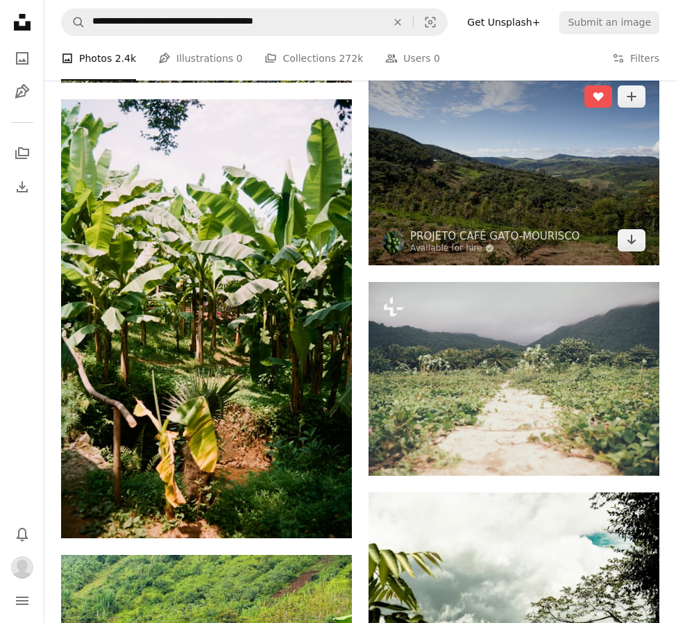
click at [535, 204] on img at bounding box center [514, 169] width 291 height 194
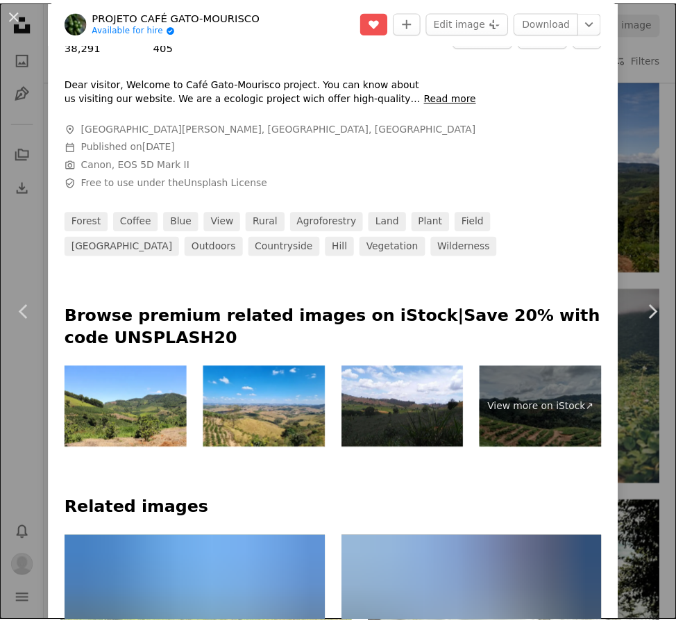
scroll to position [764, 0]
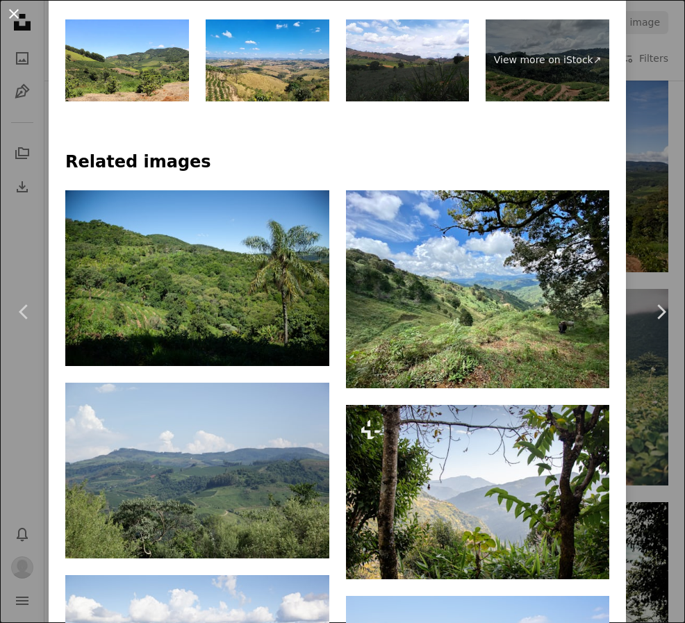
click at [6, 15] on button "An X shape" at bounding box center [14, 14] width 17 height 17
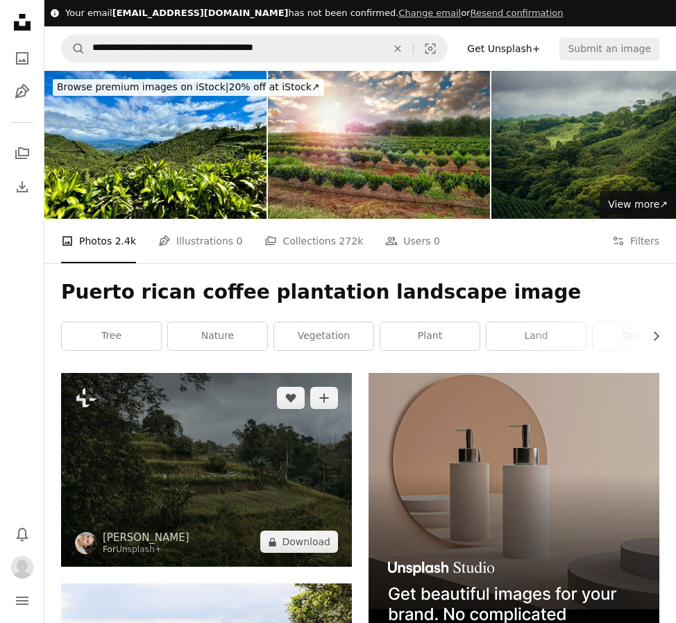
click at [185, 545] on img at bounding box center [206, 470] width 291 height 194
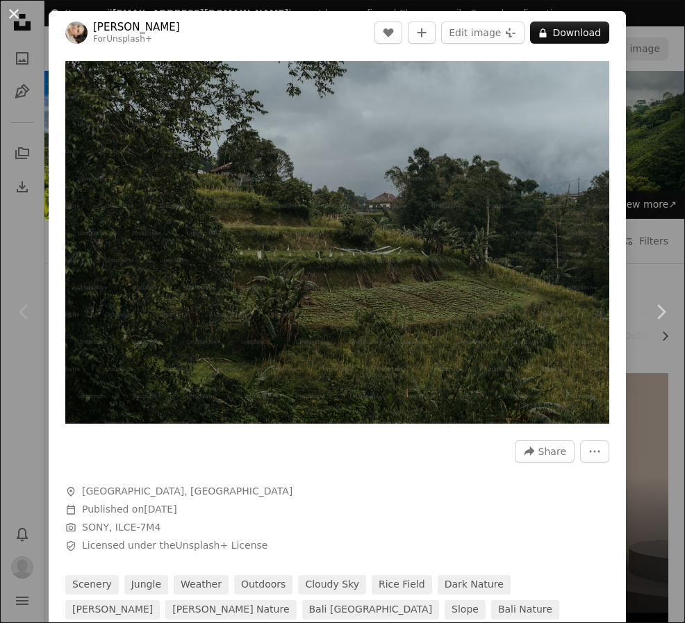
click at [10, 14] on button "An X shape" at bounding box center [14, 14] width 17 height 17
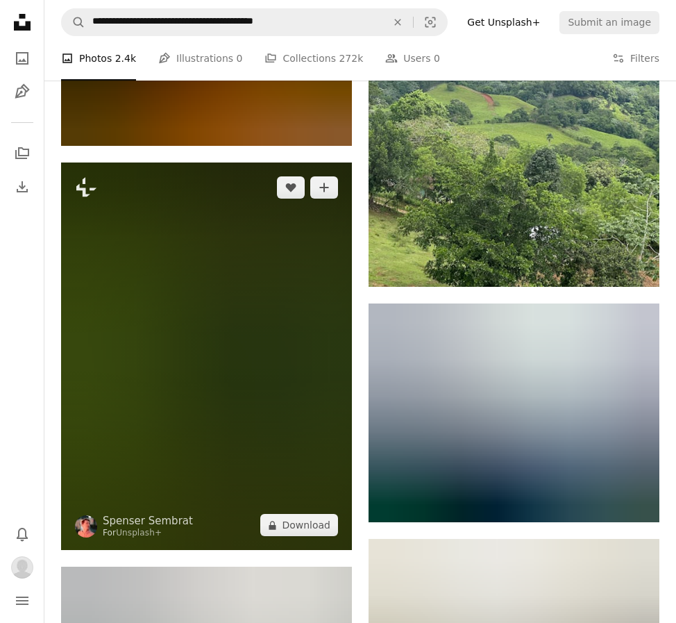
scroll to position [1944, 0]
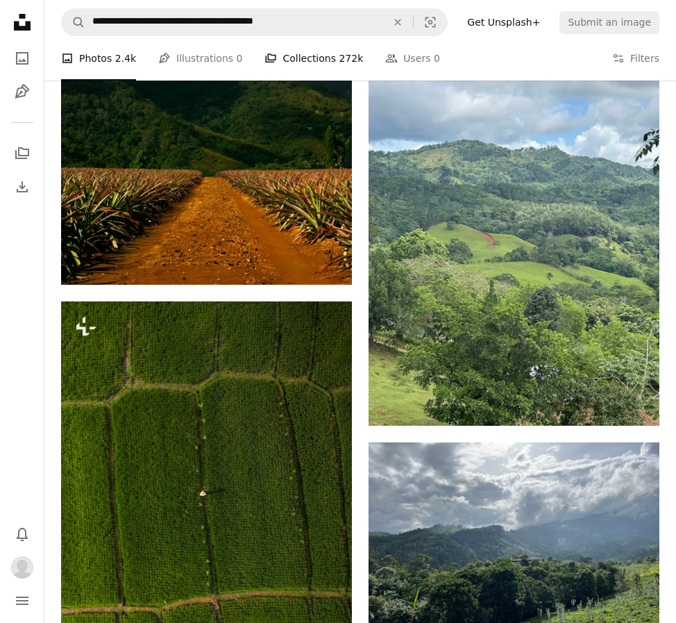
click at [307, 66] on link "A stack of folders Collections 272k" at bounding box center [314, 58] width 99 height 44
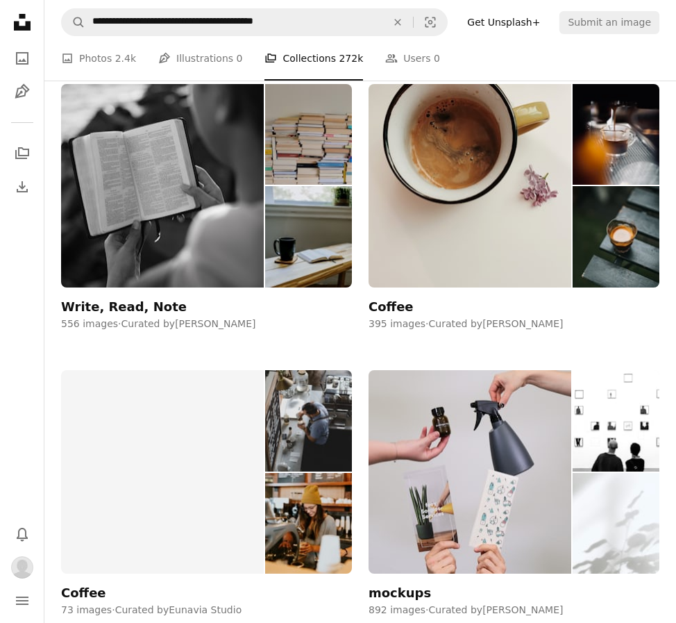
scroll to position [3125, 0]
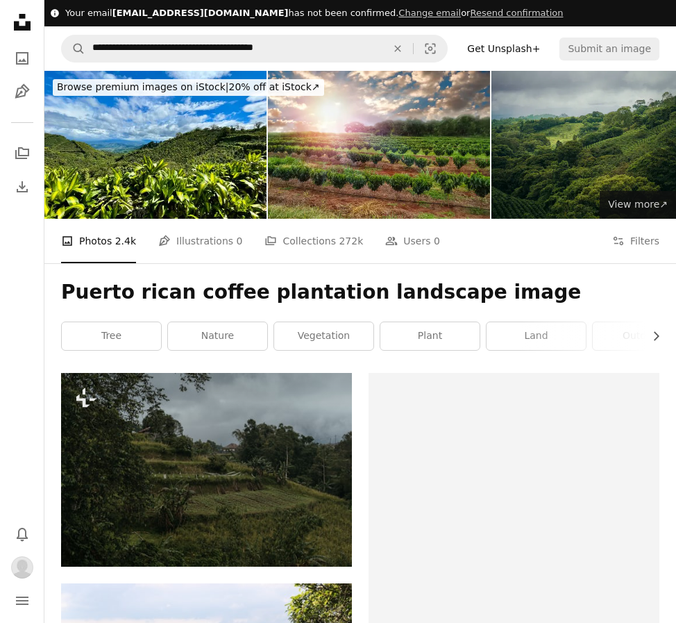
click at [628, 210] on link "View more ↗ View more on iStock ↗" at bounding box center [638, 205] width 76 height 28
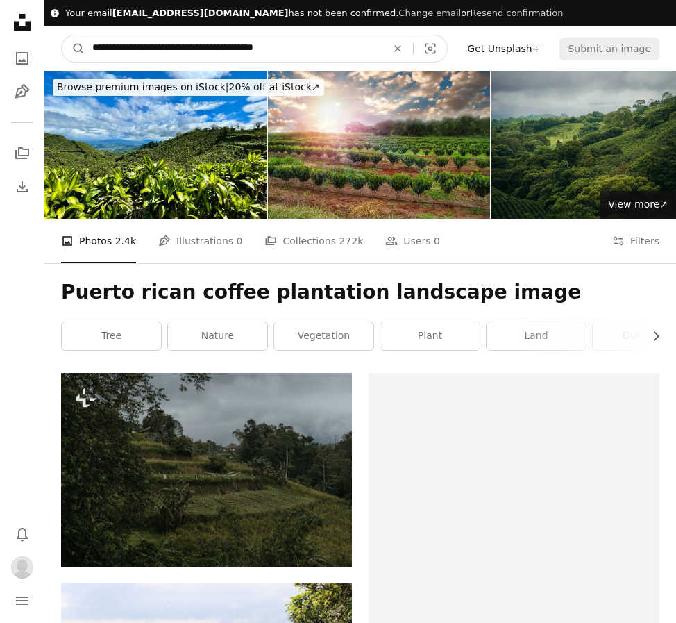
drag, startPoint x: 218, startPoint y: 47, endPoint x: 136, endPoint y: 40, distance: 82.2
click at [136, 40] on input "**********" at bounding box center [233, 48] width 297 height 26
type input "**********"
click button "A magnifying glass" at bounding box center [74, 48] width 24 height 26
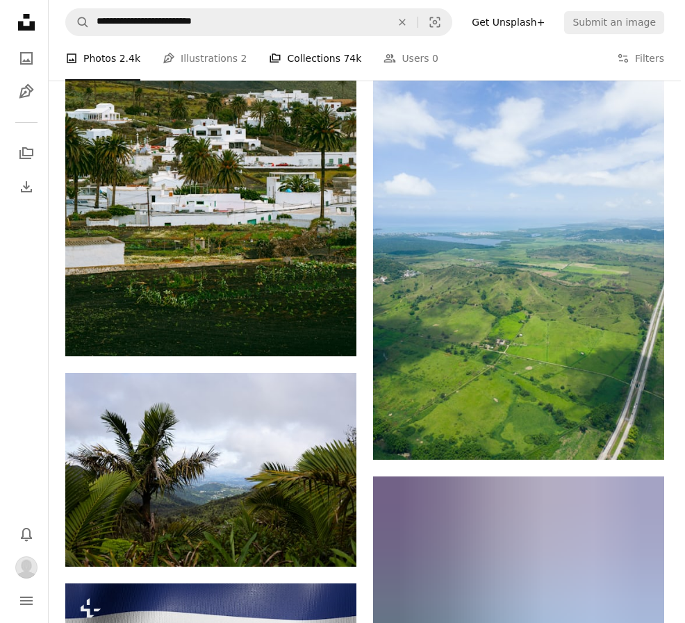
scroll to position [1180, 0]
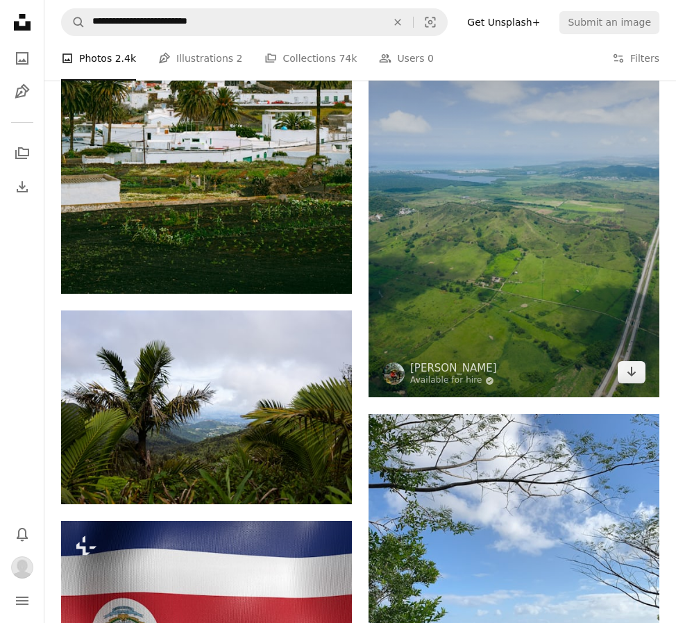
click at [574, 259] on img at bounding box center [514, 203] width 291 height 388
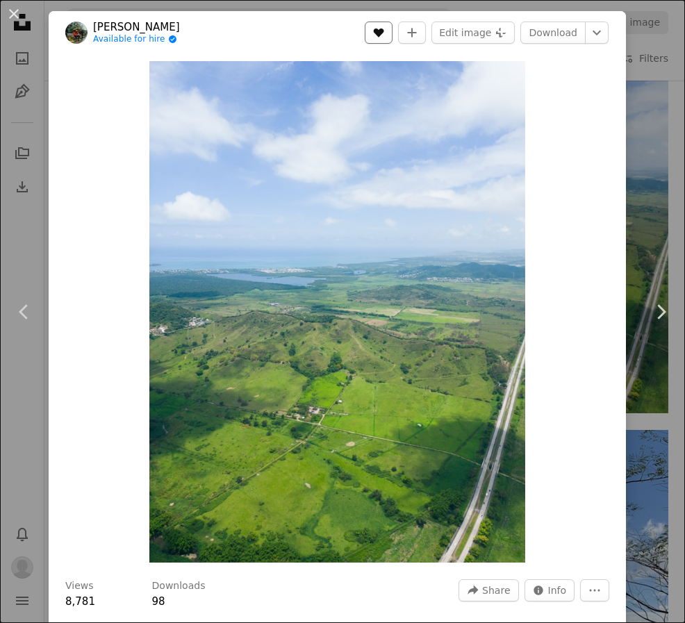
click at [377, 26] on button "A heart" at bounding box center [379, 33] width 28 height 22
click at [543, 33] on link "Download" at bounding box center [552, 33] width 65 height 22
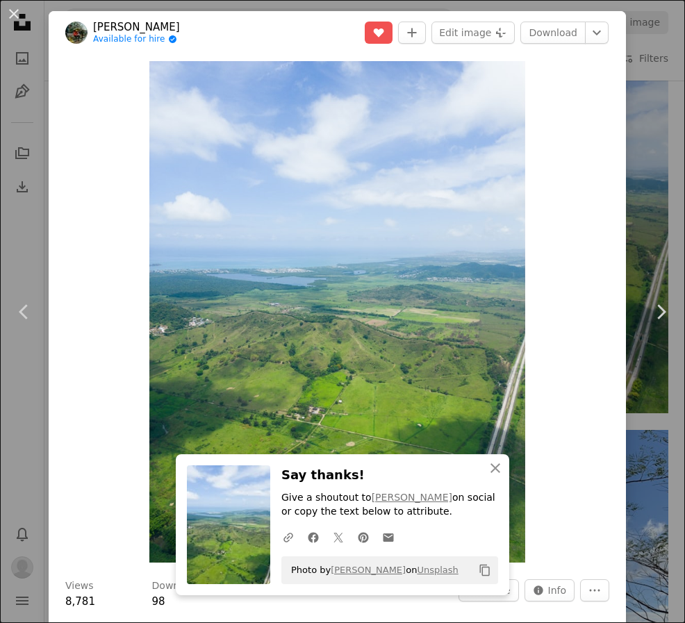
click at [128, 28] on link "[PERSON_NAME]" at bounding box center [136, 27] width 87 height 14
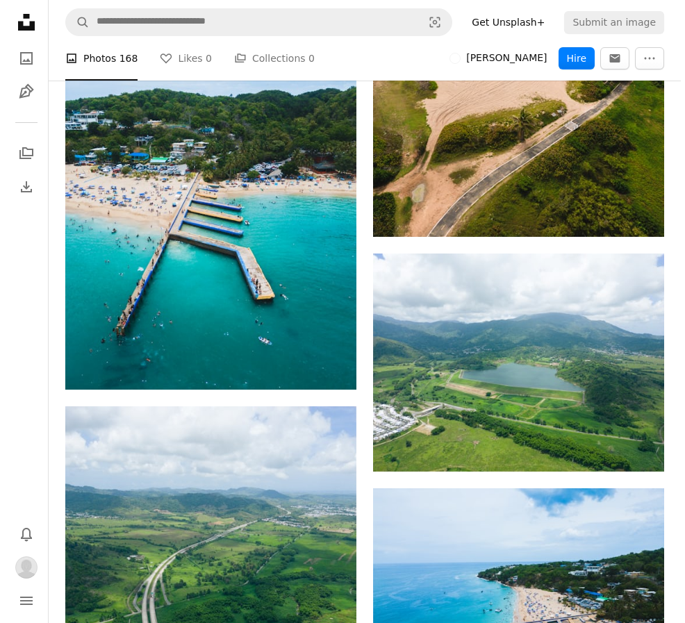
scroll to position [10069, 0]
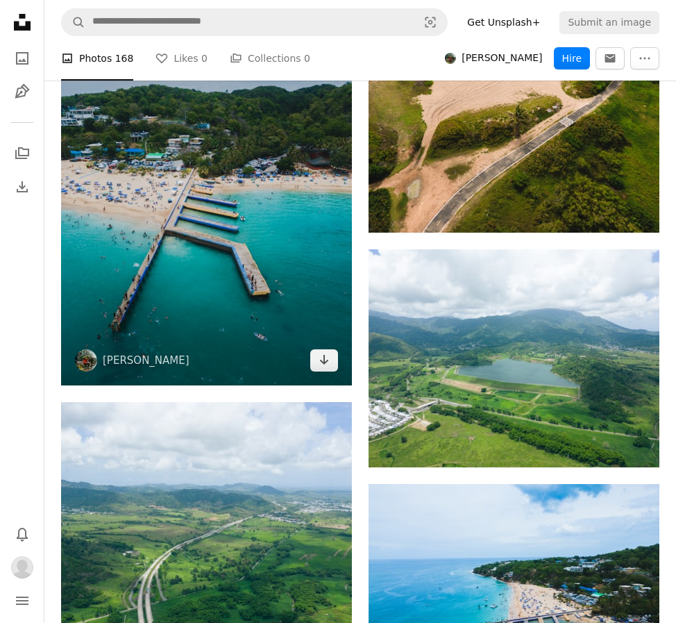
click at [276, 252] on img at bounding box center [206, 191] width 291 height 388
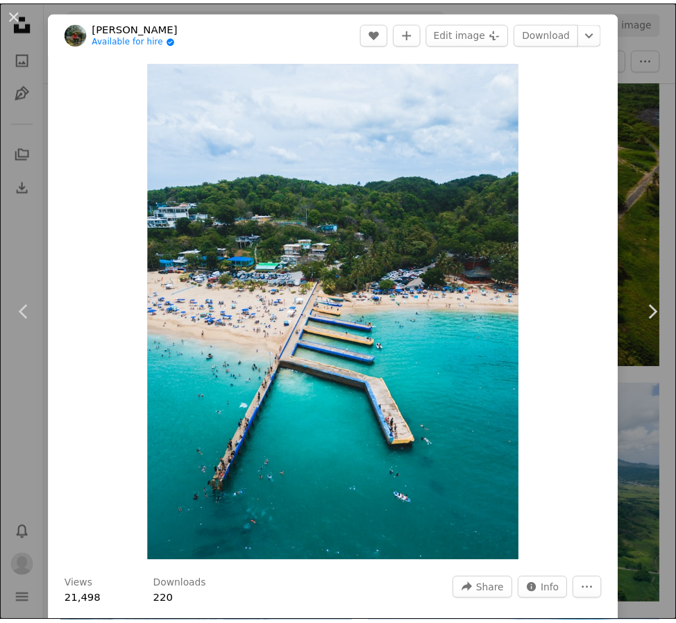
scroll to position [347, 0]
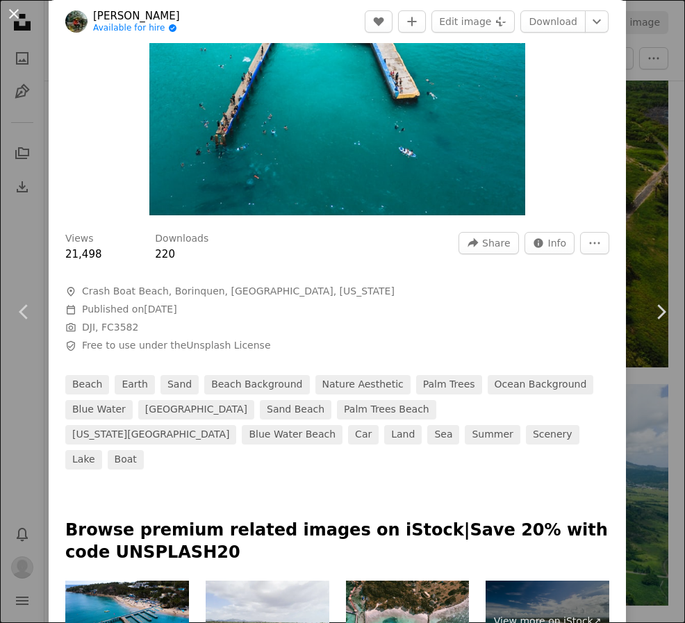
click at [13, 15] on button "An X shape" at bounding box center [14, 14] width 17 height 17
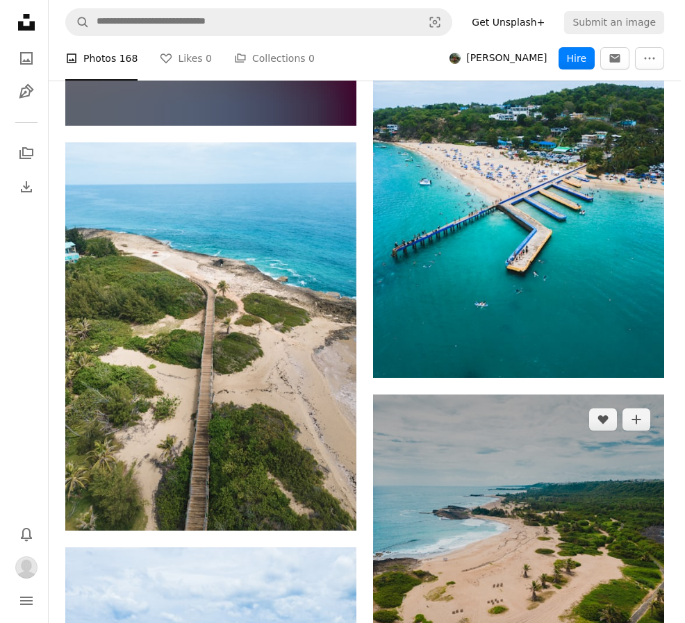
scroll to position [9513, 0]
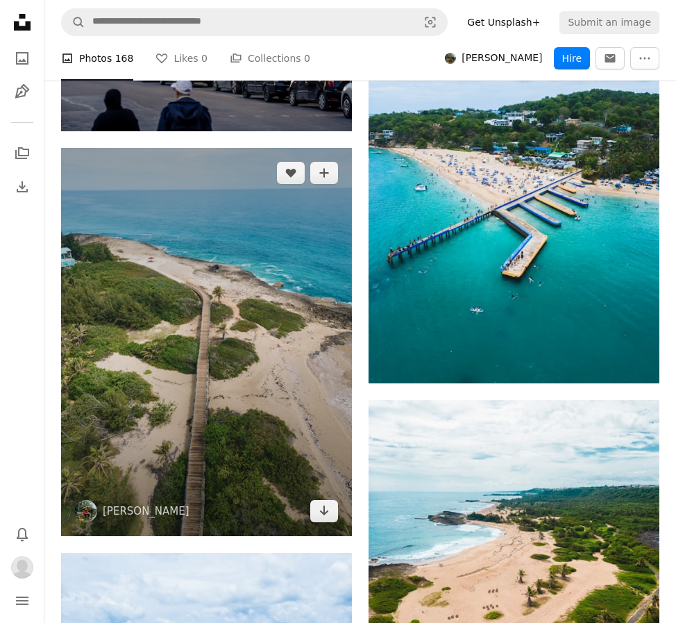
click at [280, 336] on img at bounding box center [206, 342] width 291 height 388
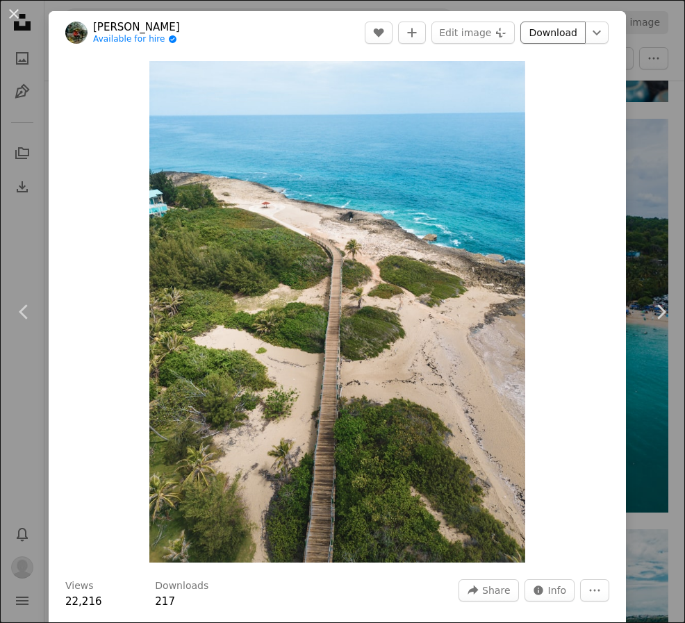
click at [533, 27] on link "Download" at bounding box center [552, 33] width 65 height 22
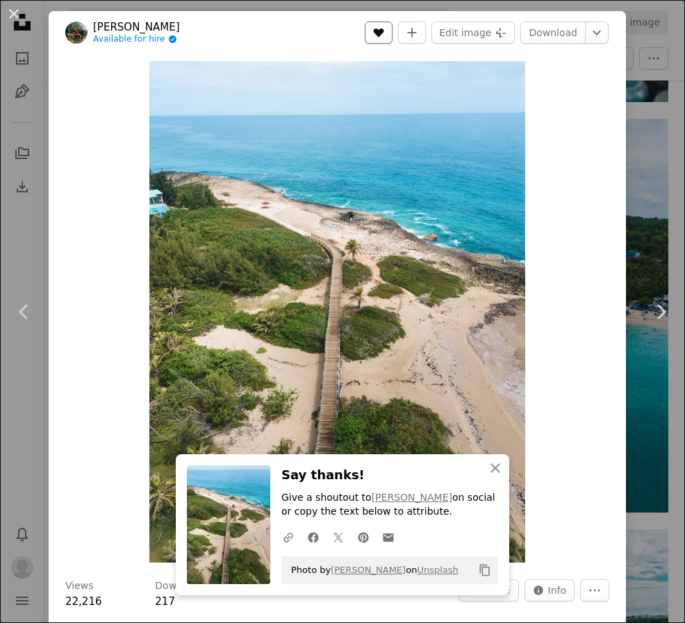
click at [382, 31] on icon "Like" at bounding box center [379, 32] width 10 height 9
click at [11, 15] on button "An X shape" at bounding box center [14, 14] width 17 height 17
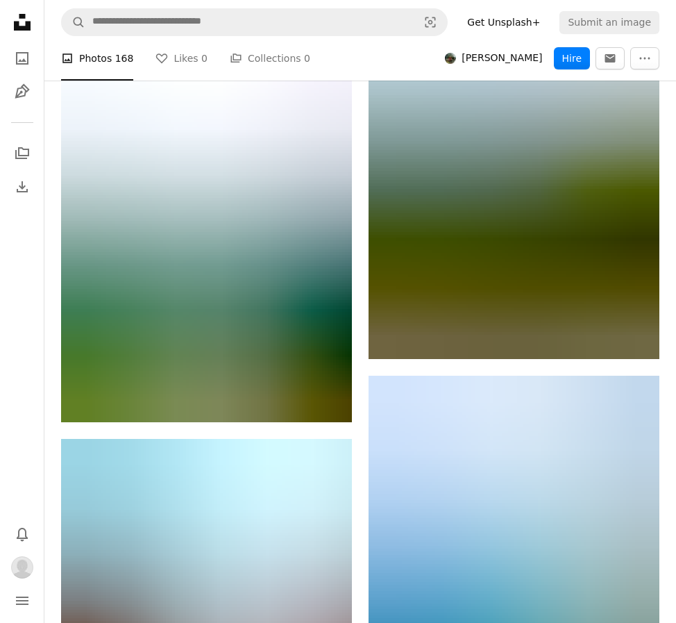
scroll to position [10693, 0]
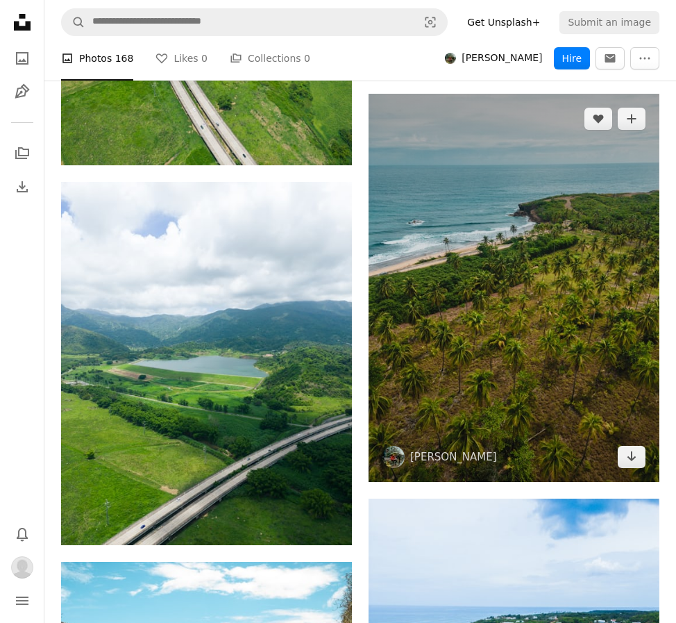
click at [591, 344] on img at bounding box center [514, 288] width 291 height 388
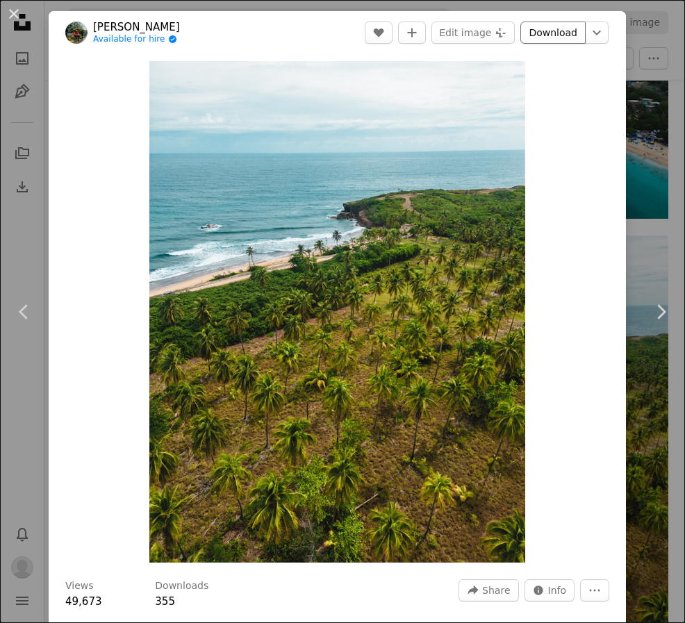
click at [543, 36] on link "Download" at bounding box center [552, 33] width 65 height 22
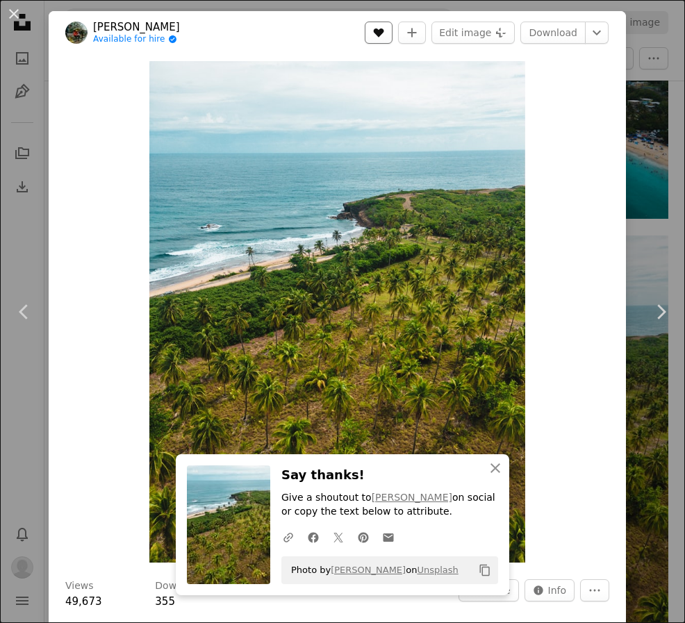
click at [376, 28] on icon "A heart" at bounding box center [378, 32] width 11 height 11
click at [11, 6] on button "An X shape" at bounding box center [14, 14] width 17 height 17
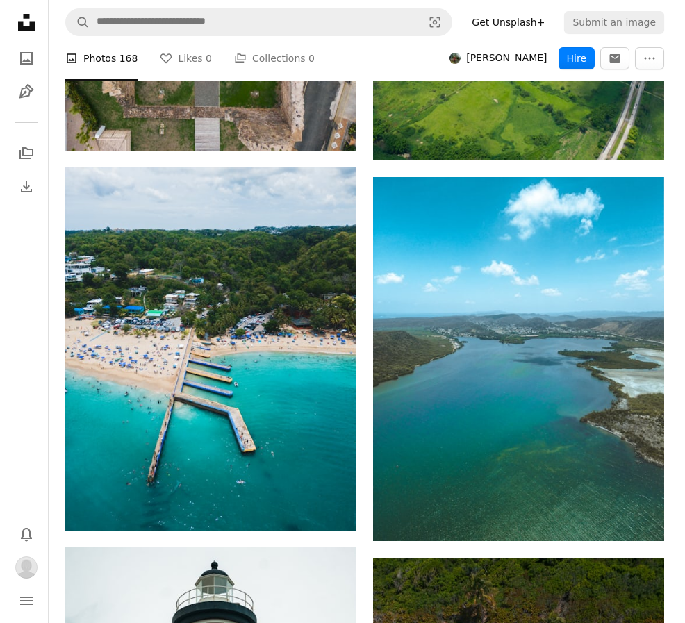
scroll to position [12291, 0]
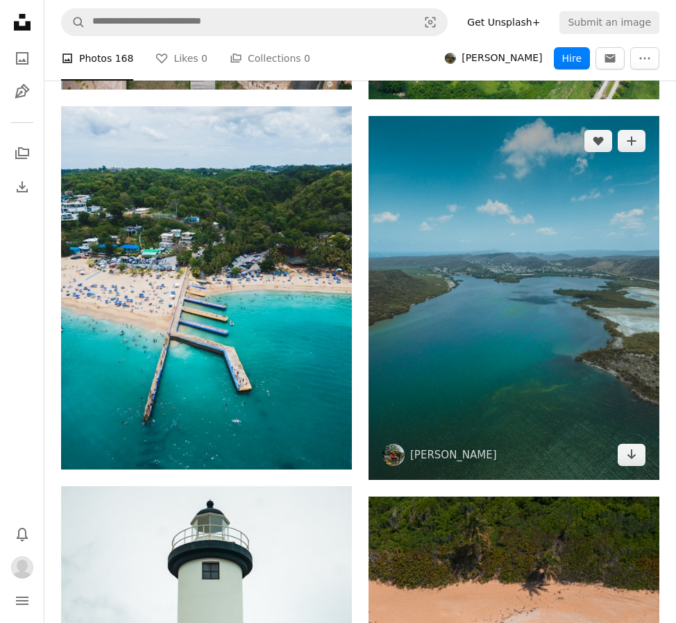
click at [524, 378] on img at bounding box center [514, 298] width 291 height 364
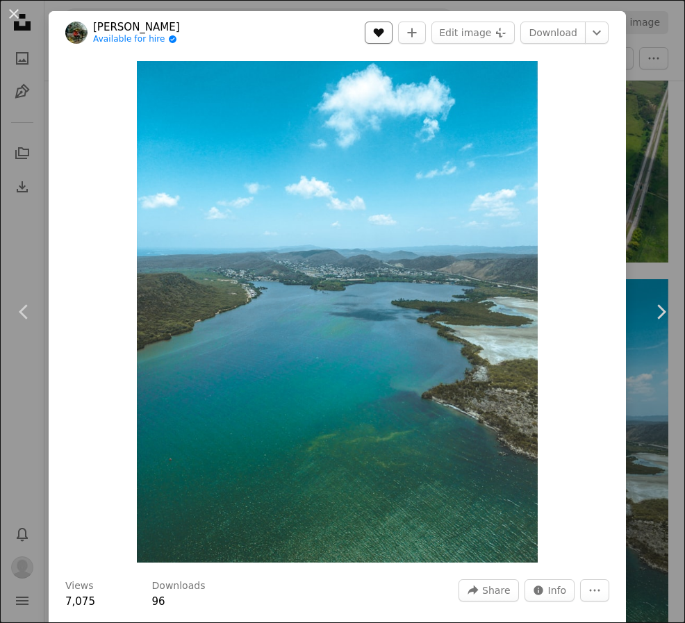
click at [374, 31] on button "A heart" at bounding box center [379, 33] width 28 height 22
click at [531, 37] on link "Download" at bounding box center [552, 33] width 65 height 22
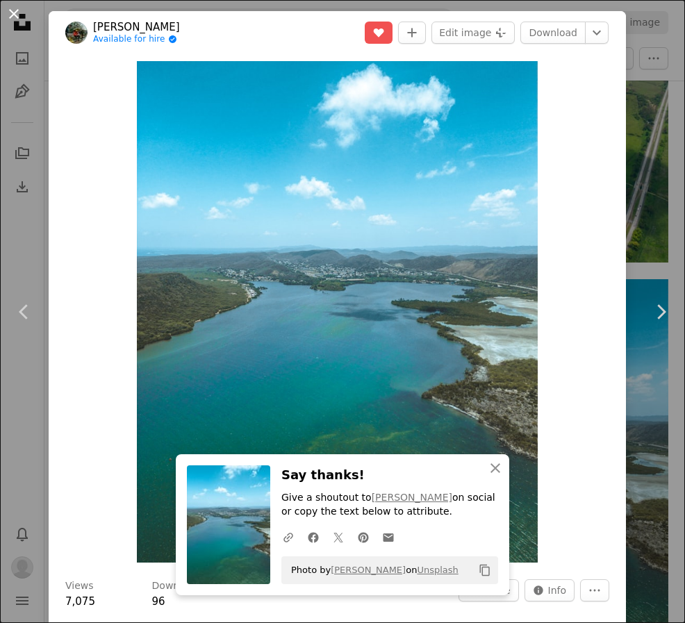
click at [10, 8] on button "An X shape" at bounding box center [14, 14] width 17 height 17
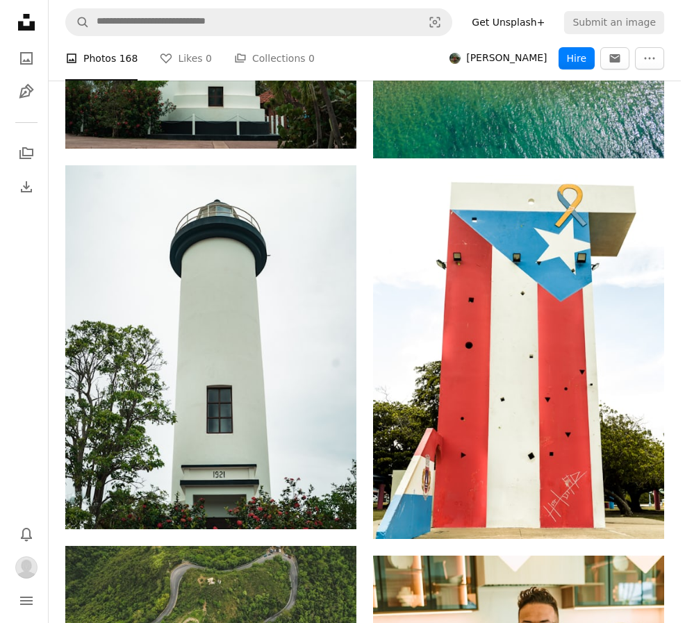
scroll to position [12985, 0]
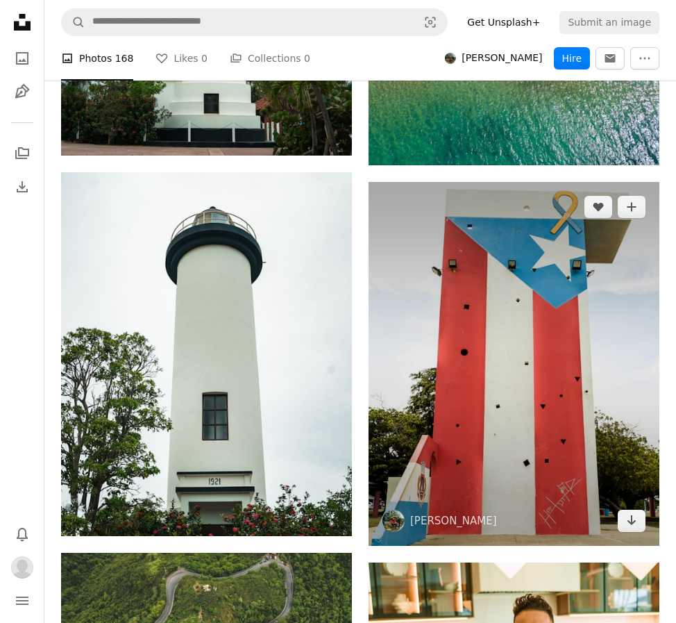
click at [450, 315] on img at bounding box center [514, 364] width 291 height 364
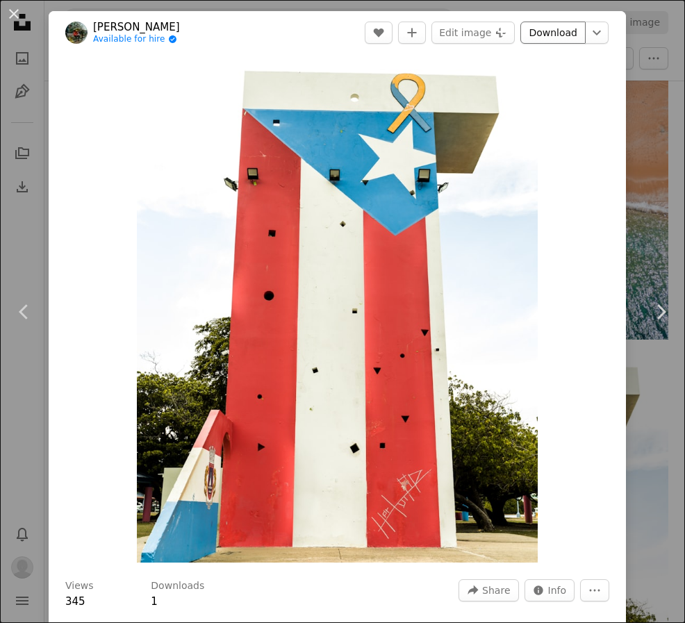
click at [531, 33] on link "Download" at bounding box center [552, 33] width 65 height 22
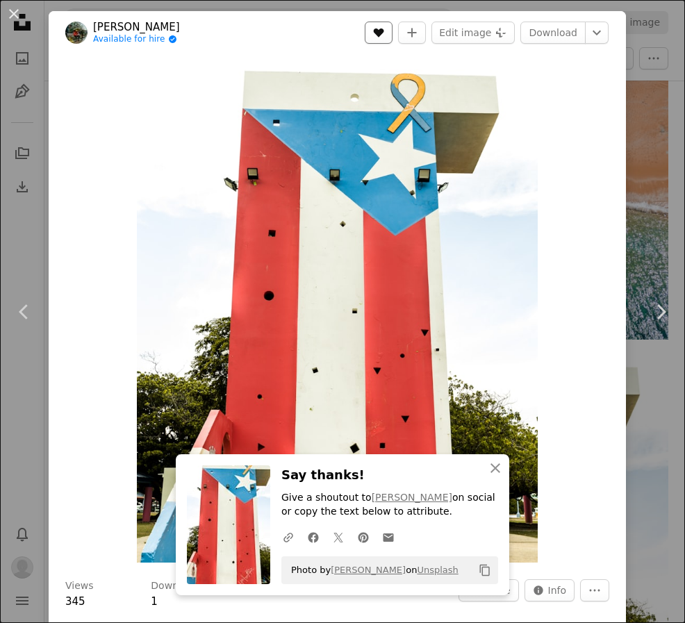
click at [371, 33] on button "A heart" at bounding box center [379, 33] width 28 height 22
click at [12, 11] on button "An X shape" at bounding box center [14, 14] width 17 height 17
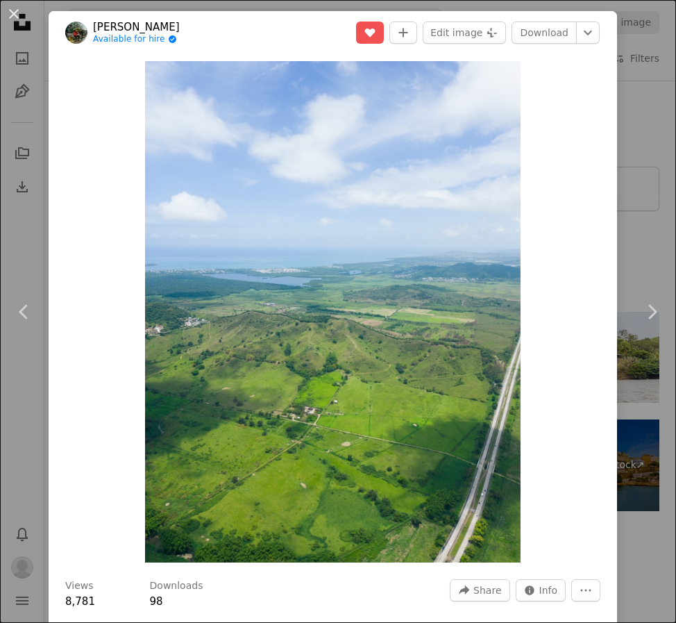
scroll to position [1180, 0]
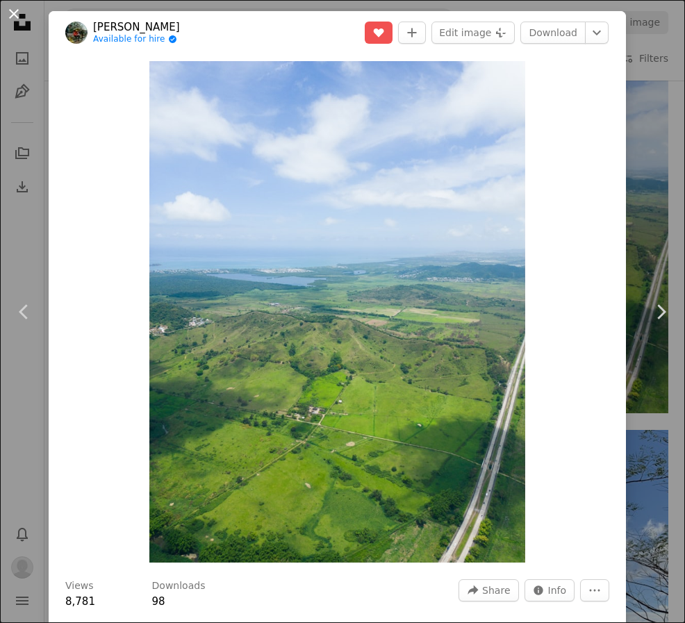
click at [10, 6] on button "An X shape" at bounding box center [14, 14] width 17 height 17
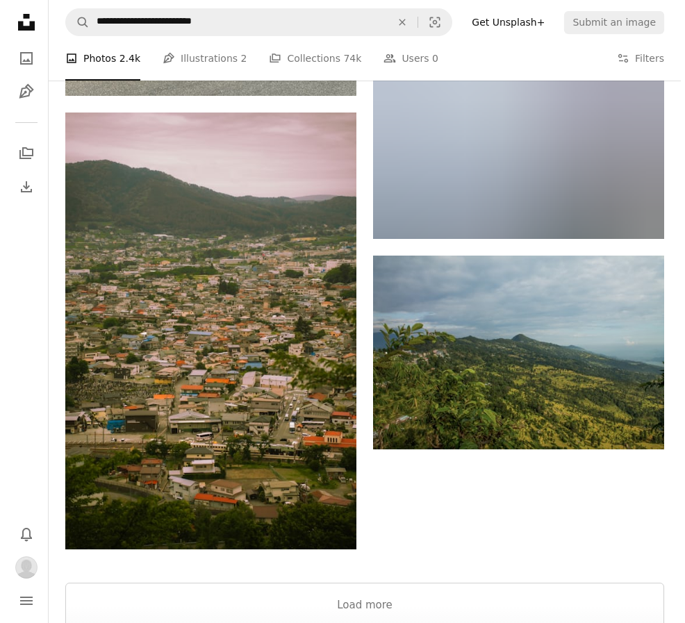
scroll to position [3541, 0]
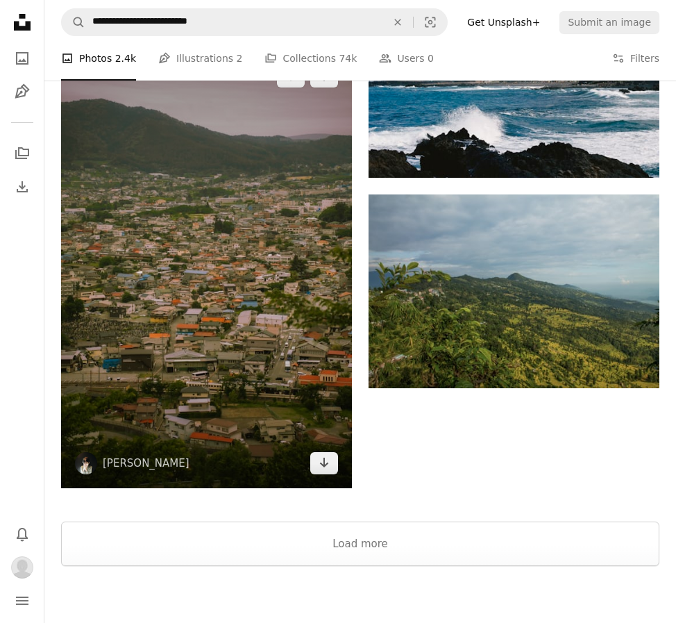
click at [294, 272] on img at bounding box center [206, 269] width 291 height 437
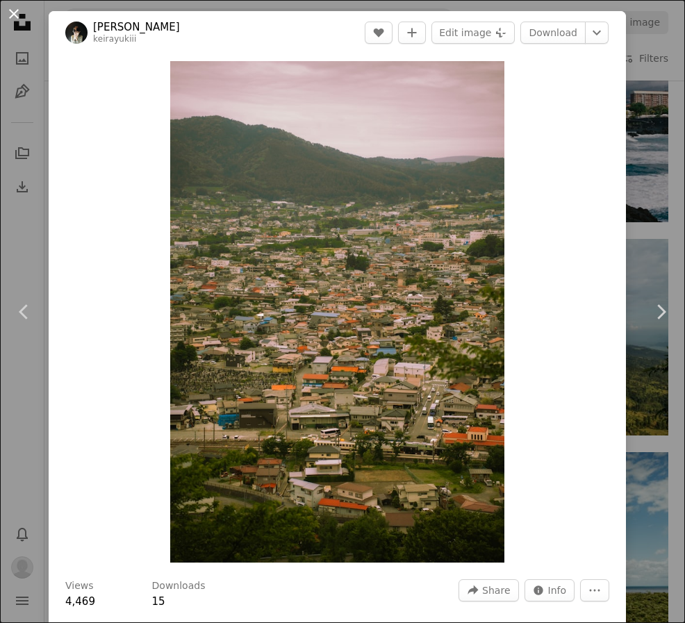
click at [19, 17] on button "An X shape" at bounding box center [14, 14] width 17 height 17
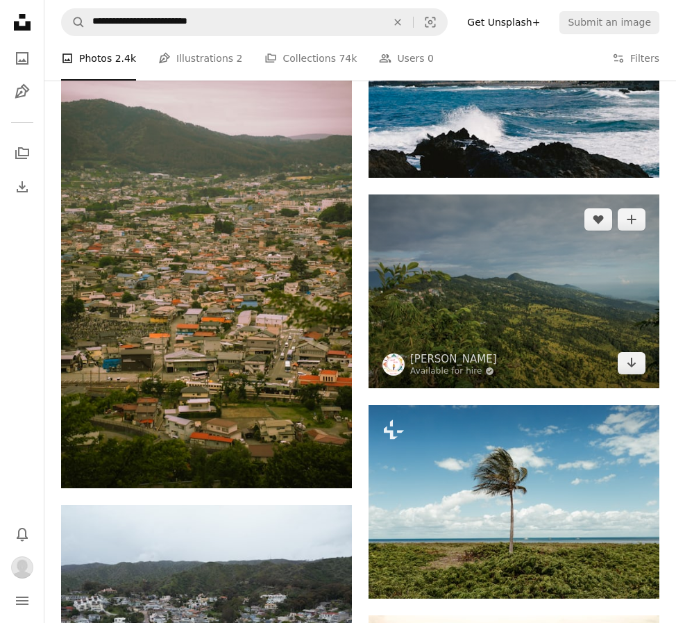
click at [524, 288] on img at bounding box center [514, 291] width 291 height 194
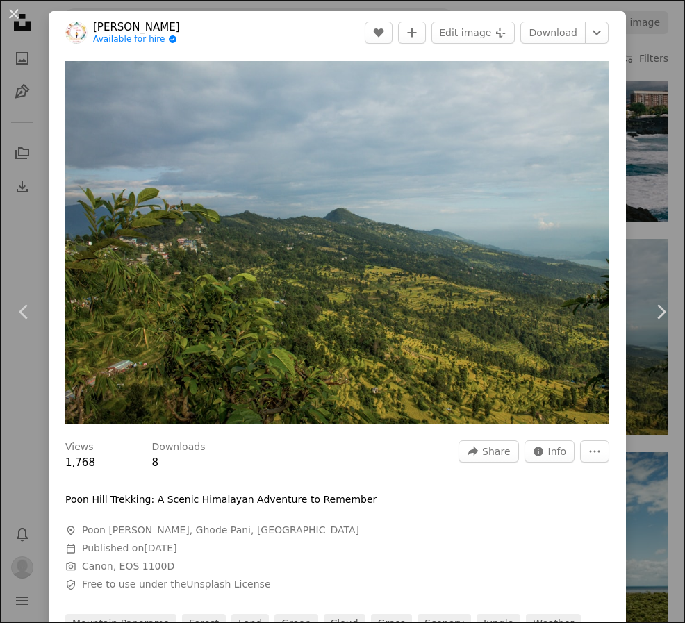
click at [17, 6] on button "An X shape" at bounding box center [14, 14] width 17 height 17
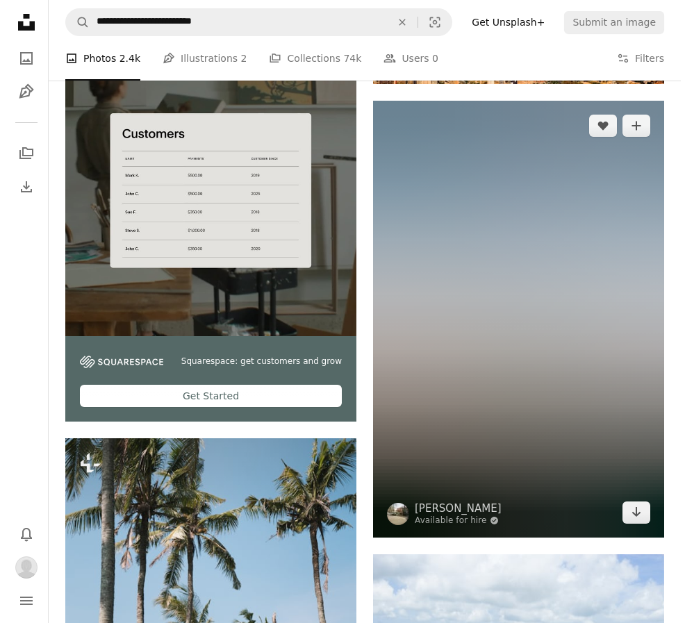
scroll to position [4652, 0]
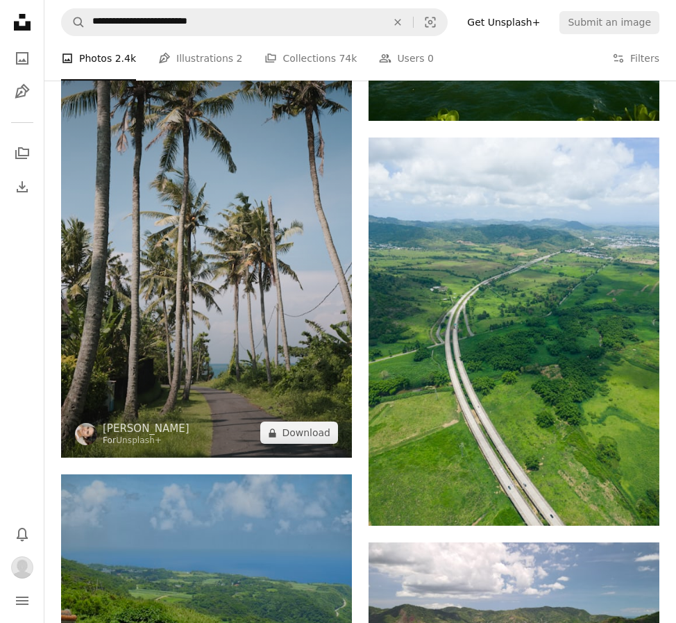
click at [237, 373] on img at bounding box center [206, 240] width 291 height 437
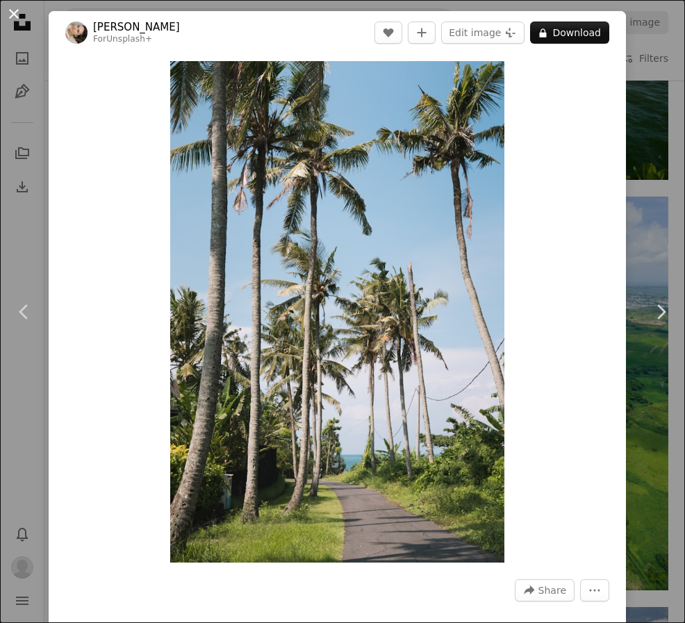
click at [15, 12] on button "An X shape" at bounding box center [14, 14] width 17 height 17
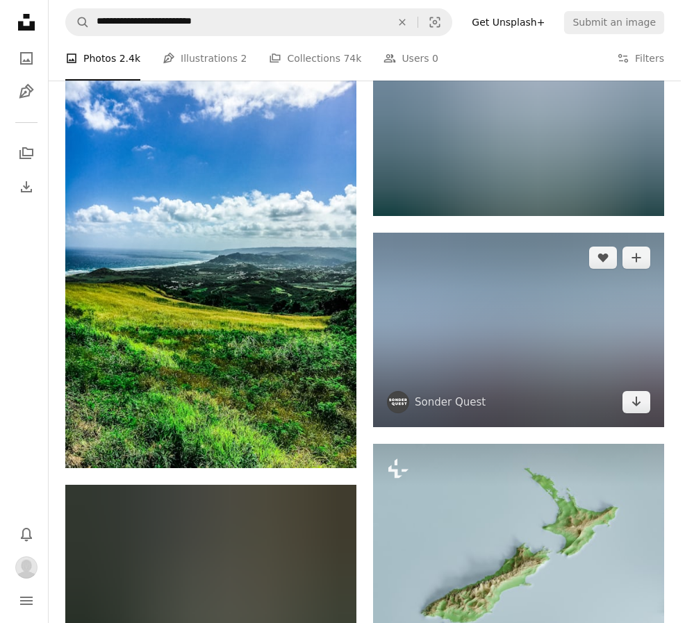
scroll to position [5416, 0]
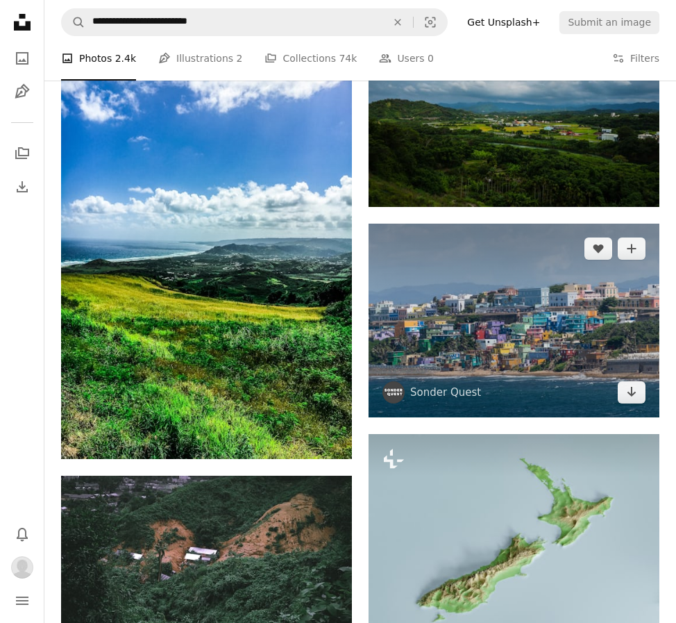
click at [603, 367] on img at bounding box center [514, 321] width 291 height 194
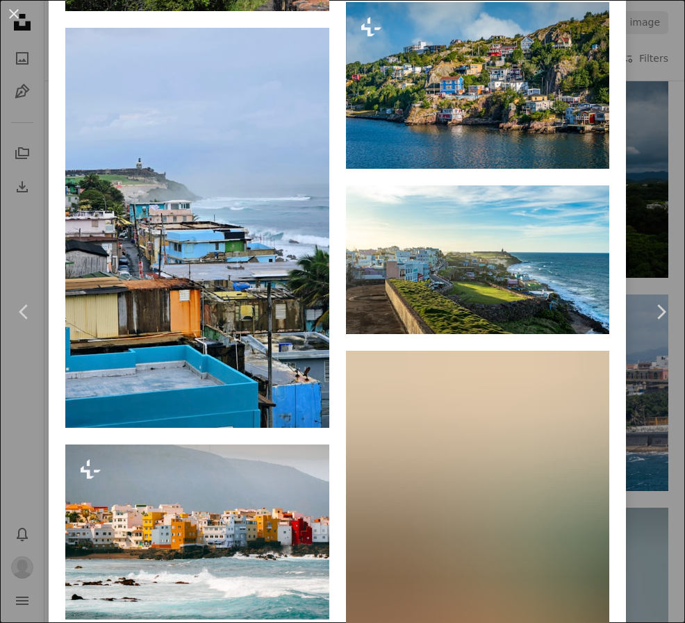
scroll to position [1667, 0]
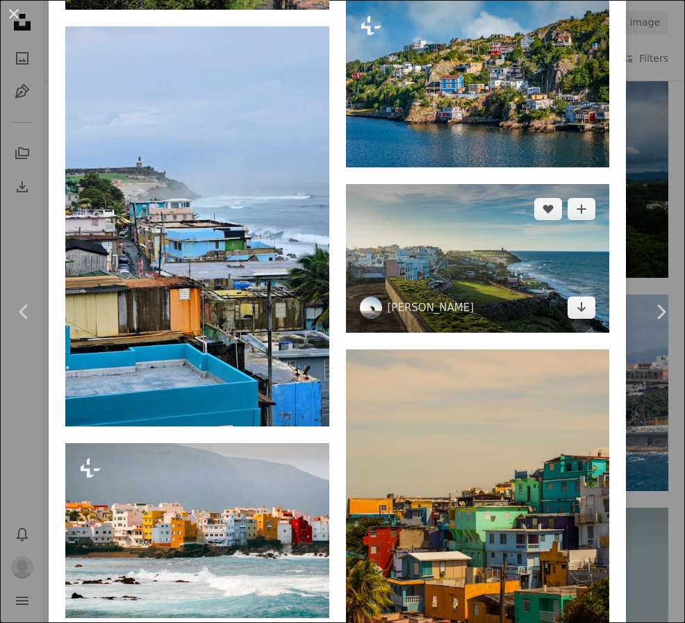
click at [458, 252] on img at bounding box center [478, 258] width 264 height 149
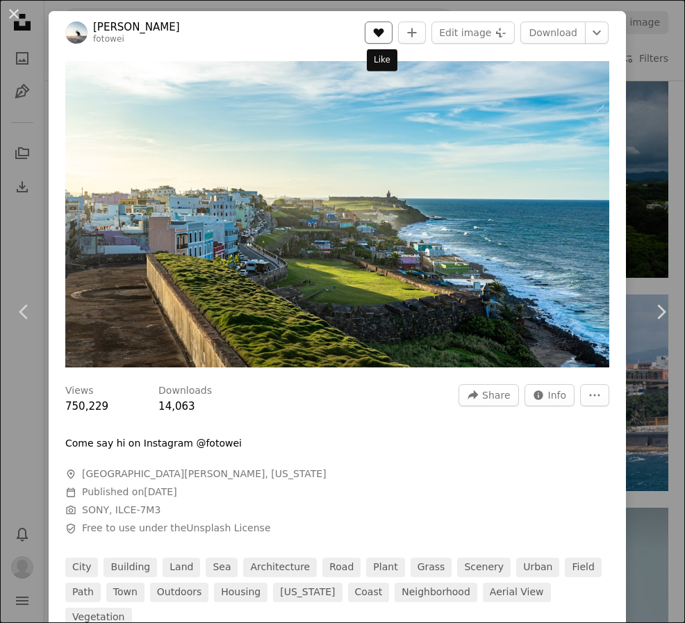
click at [381, 30] on icon "Like" at bounding box center [379, 32] width 10 height 9
click at [540, 31] on link "Download" at bounding box center [552, 33] width 65 height 22
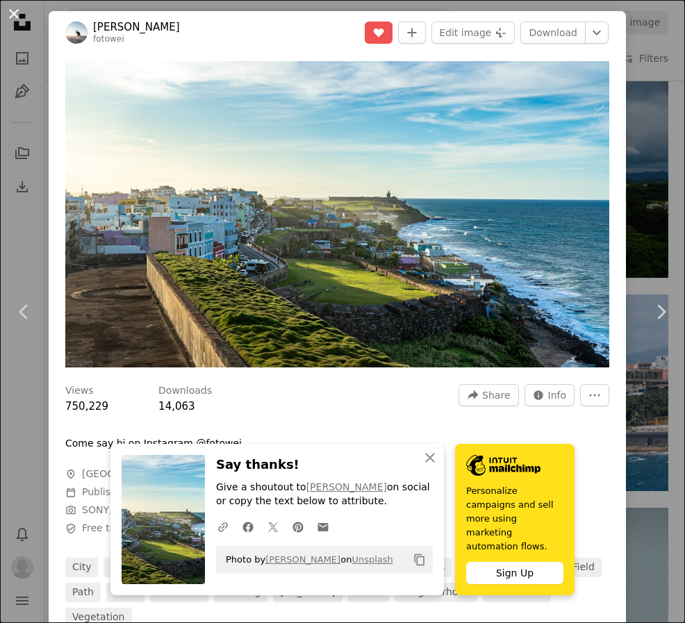
click at [9, 12] on button "An X shape" at bounding box center [14, 14] width 17 height 17
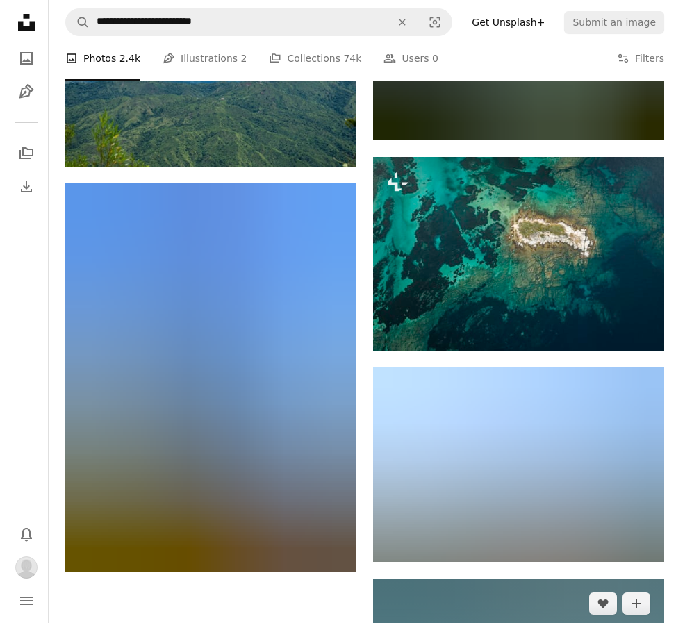
scroll to position [6111, 0]
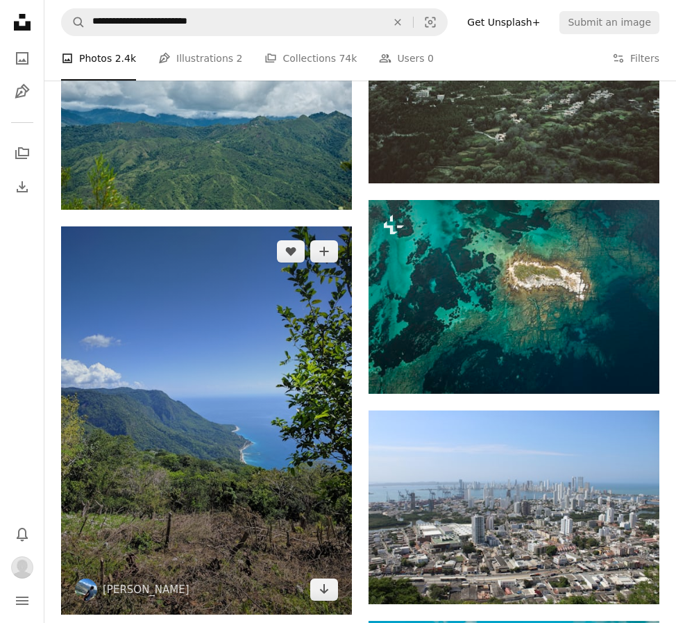
click at [236, 315] on img at bounding box center [206, 420] width 291 height 388
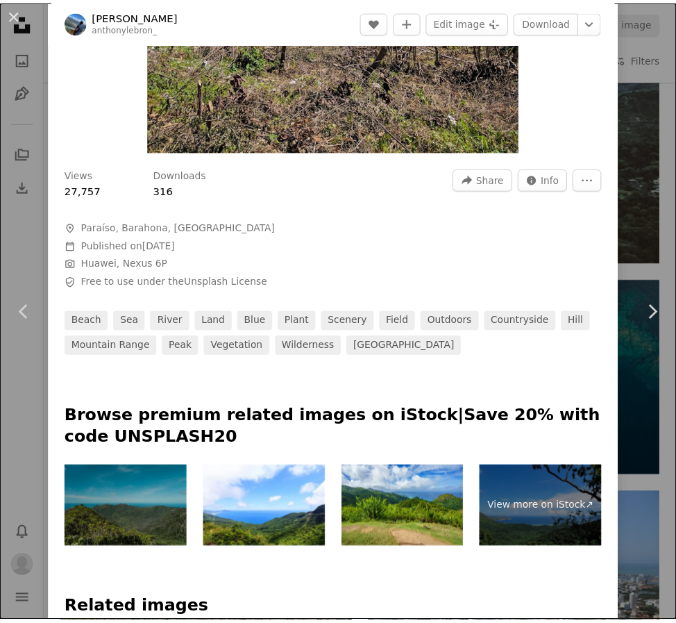
scroll to position [764, 0]
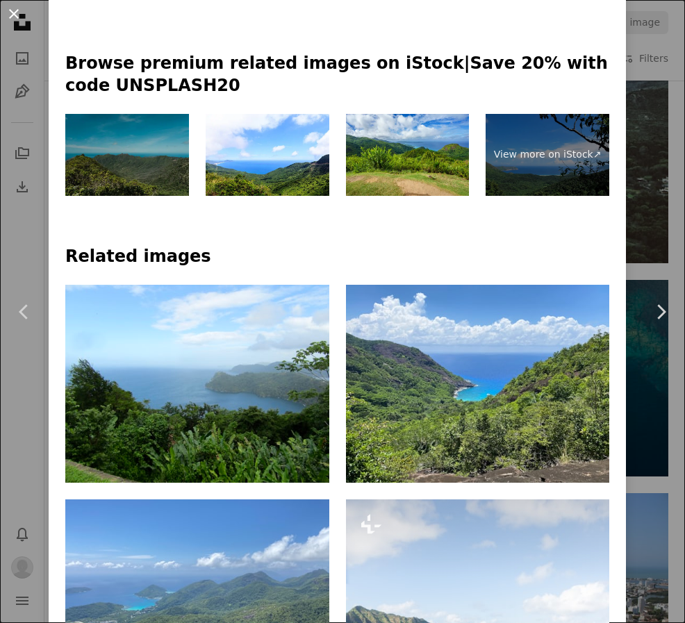
click at [8, 10] on button "An X shape" at bounding box center [14, 14] width 17 height 17
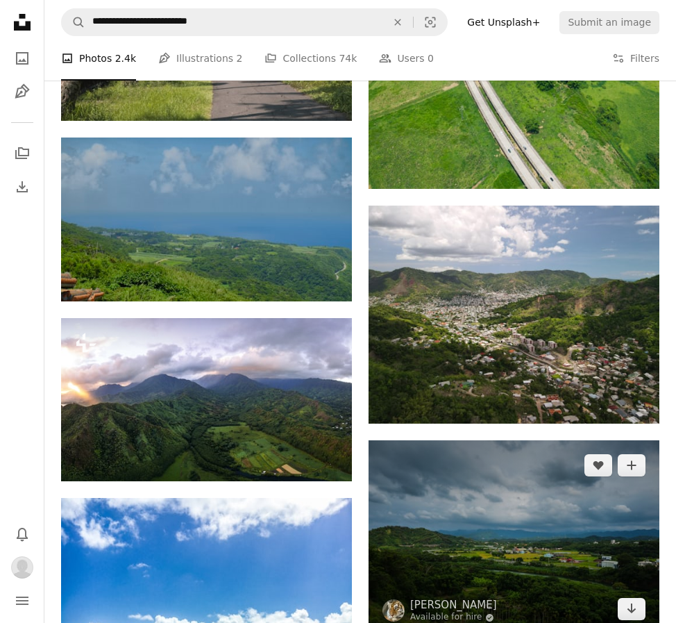
scroll to position [4930, 0]
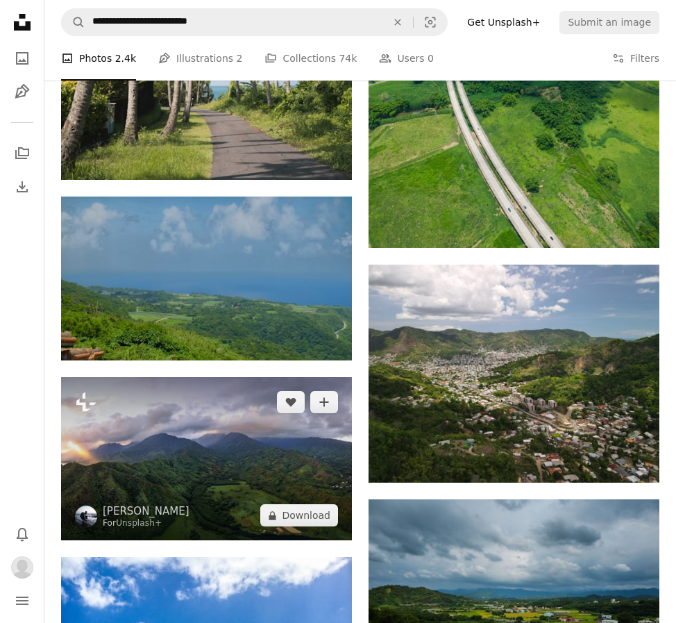
click at [257, 407] on img at bounding box center [206, 458] width 291 height 163
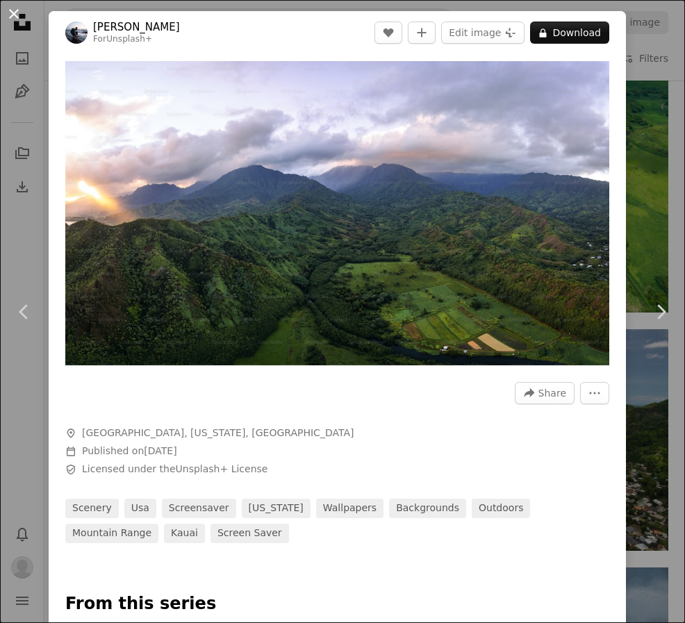
click at [7, 6] on button "An X shape" at bounding box center [14, 14] width 17 height 17
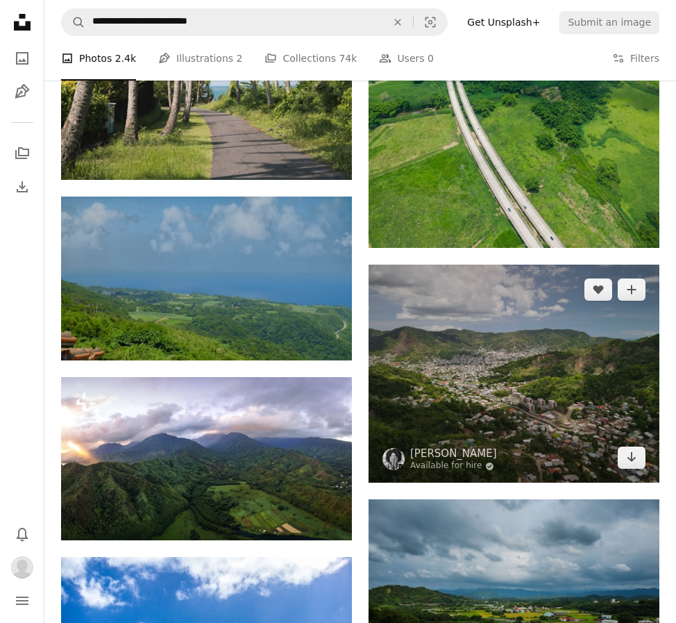
click at [505, 408] on img at bounding box center [514, 374] width 291 height 218
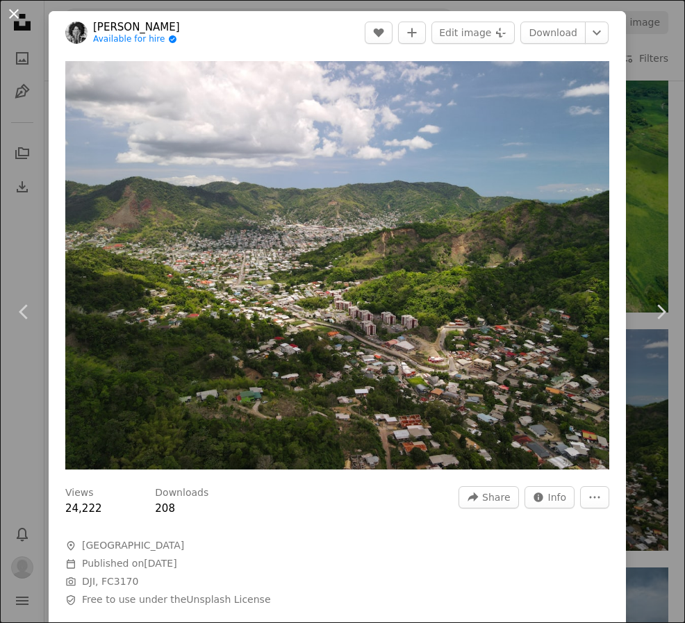
click at [14, 16] on button "An X shape" at bounding box center [14, 14] width 17 height 17
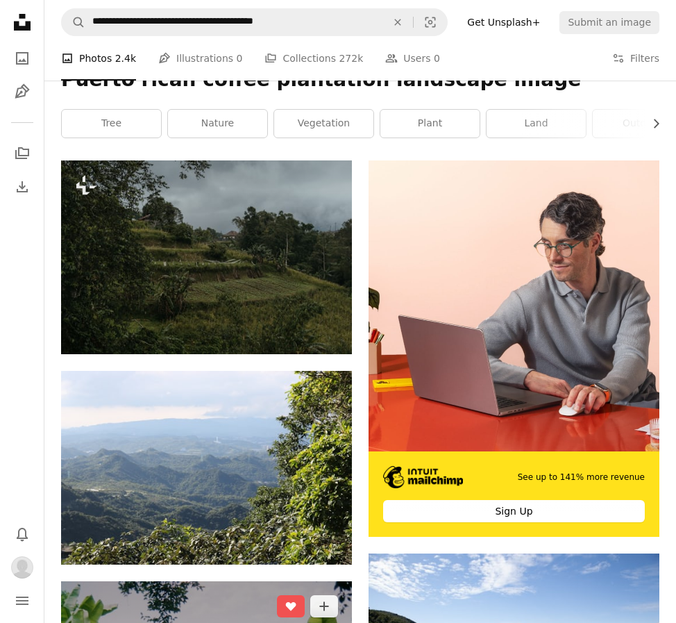
scroll to position [625, 0]
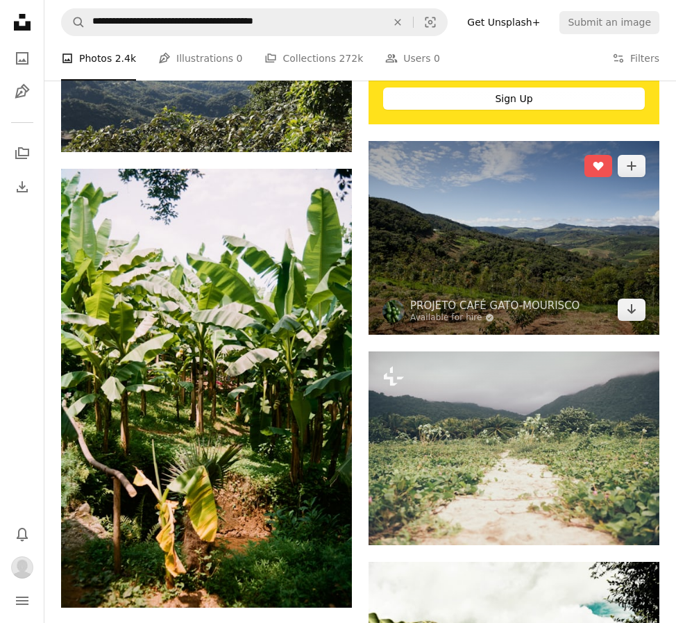
click at [396, 281] on img at bounding box center [514, 238] width 291 height 194
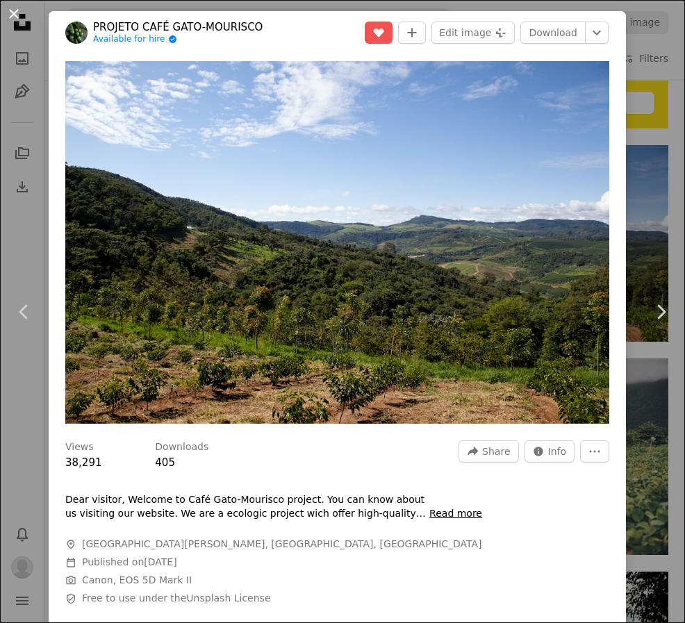
click at [10, 6] on button "An X shape" at bounding box center [14, 14] width 17 height 17
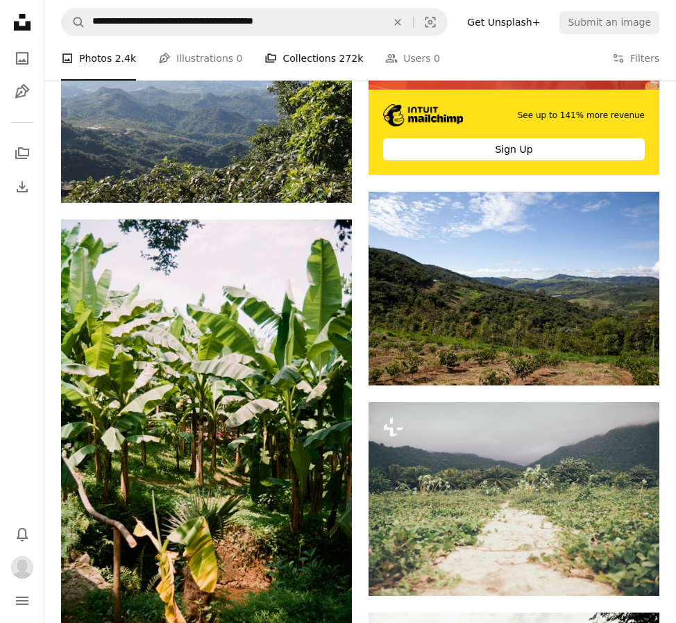
scroll to position [347, 0]
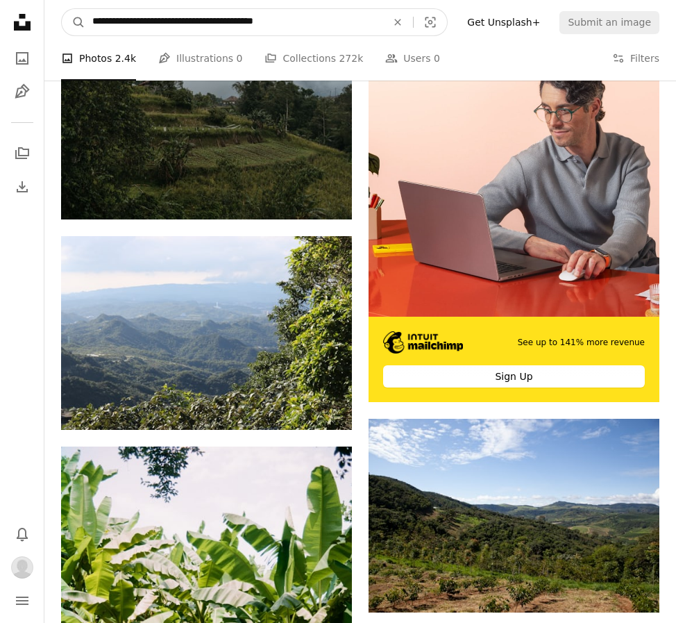
drag, startPoint x: 306, startPoint y: 24, endPoint x: 133, endPoint y: 20, distance: 173.0
click at [133, 20] on input "**********" at bounding box center [233, 22] width 297 height 26
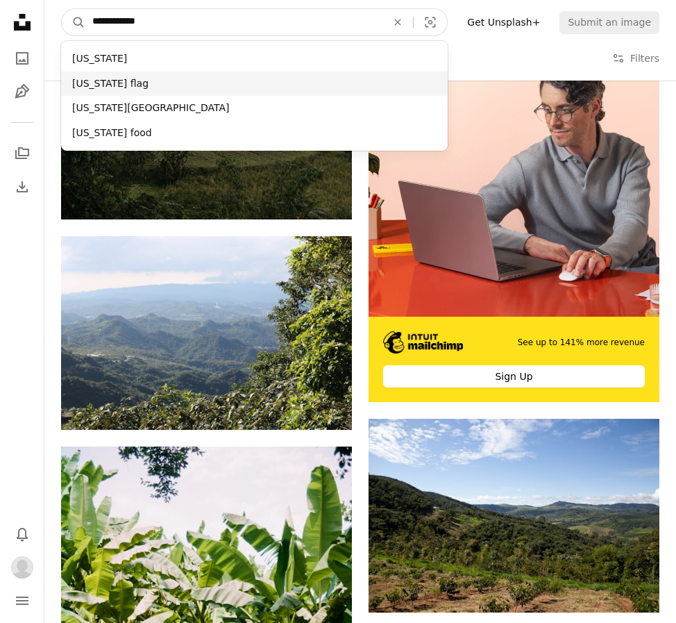
type input "**********"
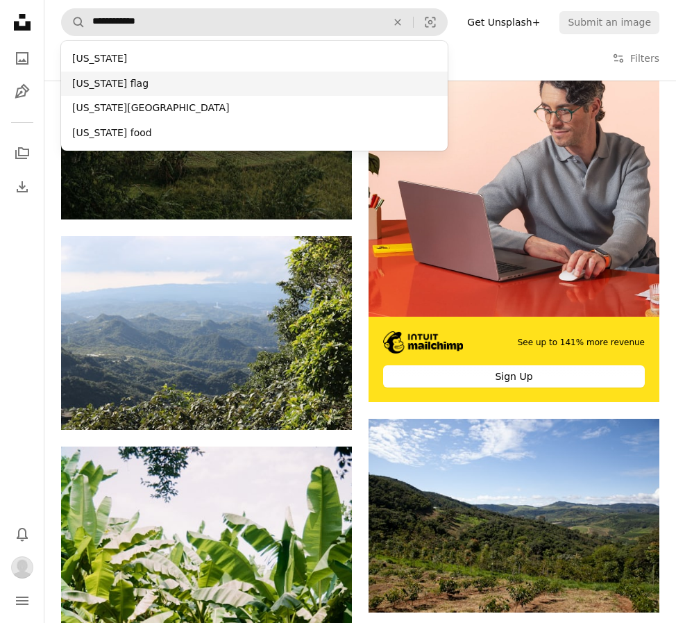
click at [130, 85] on div "[US_STATE] flag" at bounding box center [254, 84] width 387 height 25
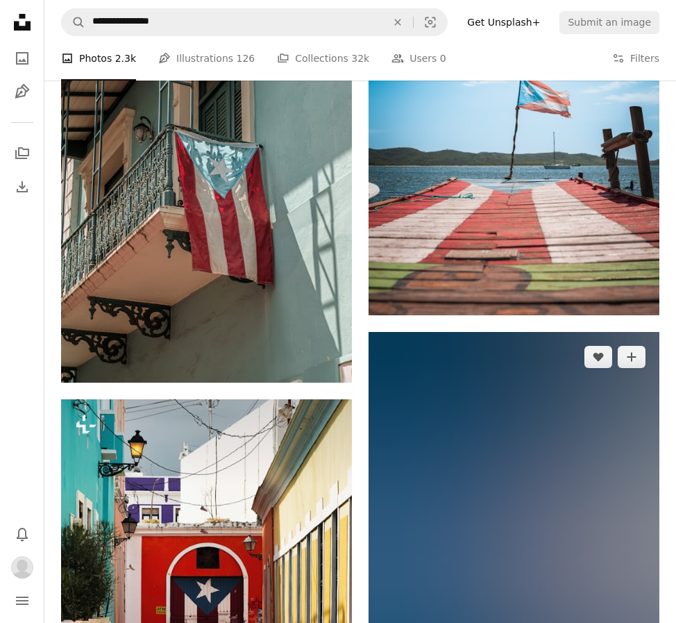
scroll to position [764, 0]
